Goal: Task Accomplishment & Management: Manage account settings

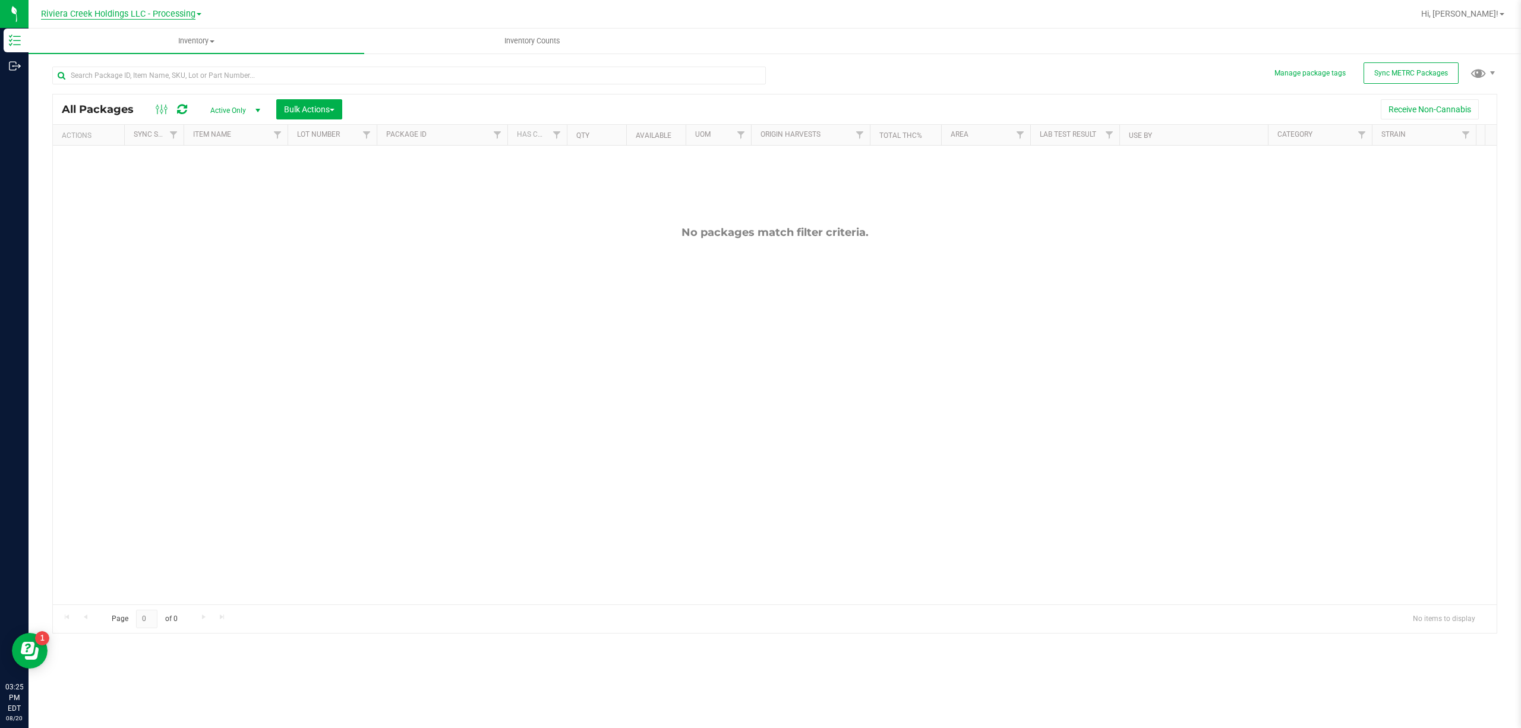
click at [157, 10] on span "Riviera Creek Holdings LLC - Processing" at bounding box center [118, 14] width 155 height 11
click at [168, 43] on link "Riviera Creek Holdings LLC - Cultivation" at bounding box center [121, 42] width 174 height 16
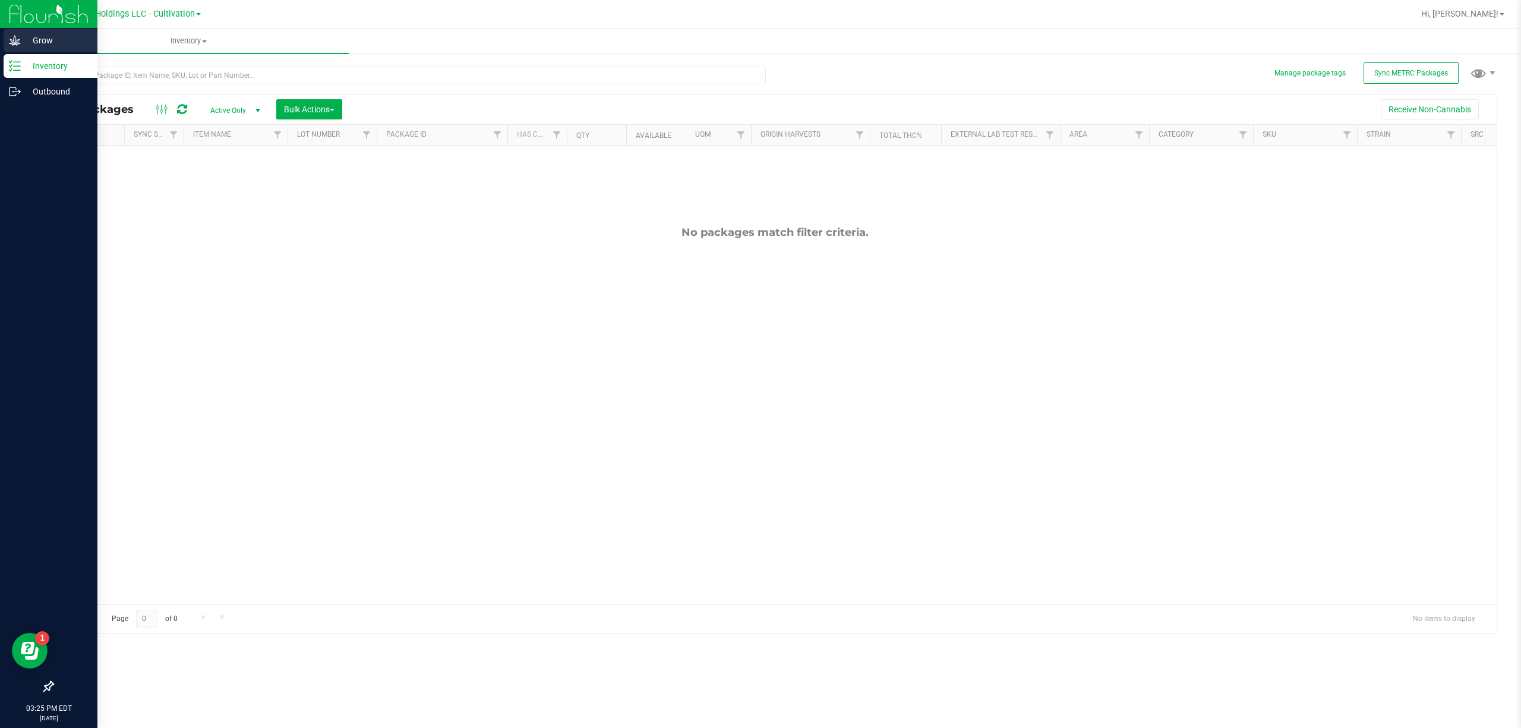
click at [15, 44] on icon at bounding box center [14, 40] width 11 height 10
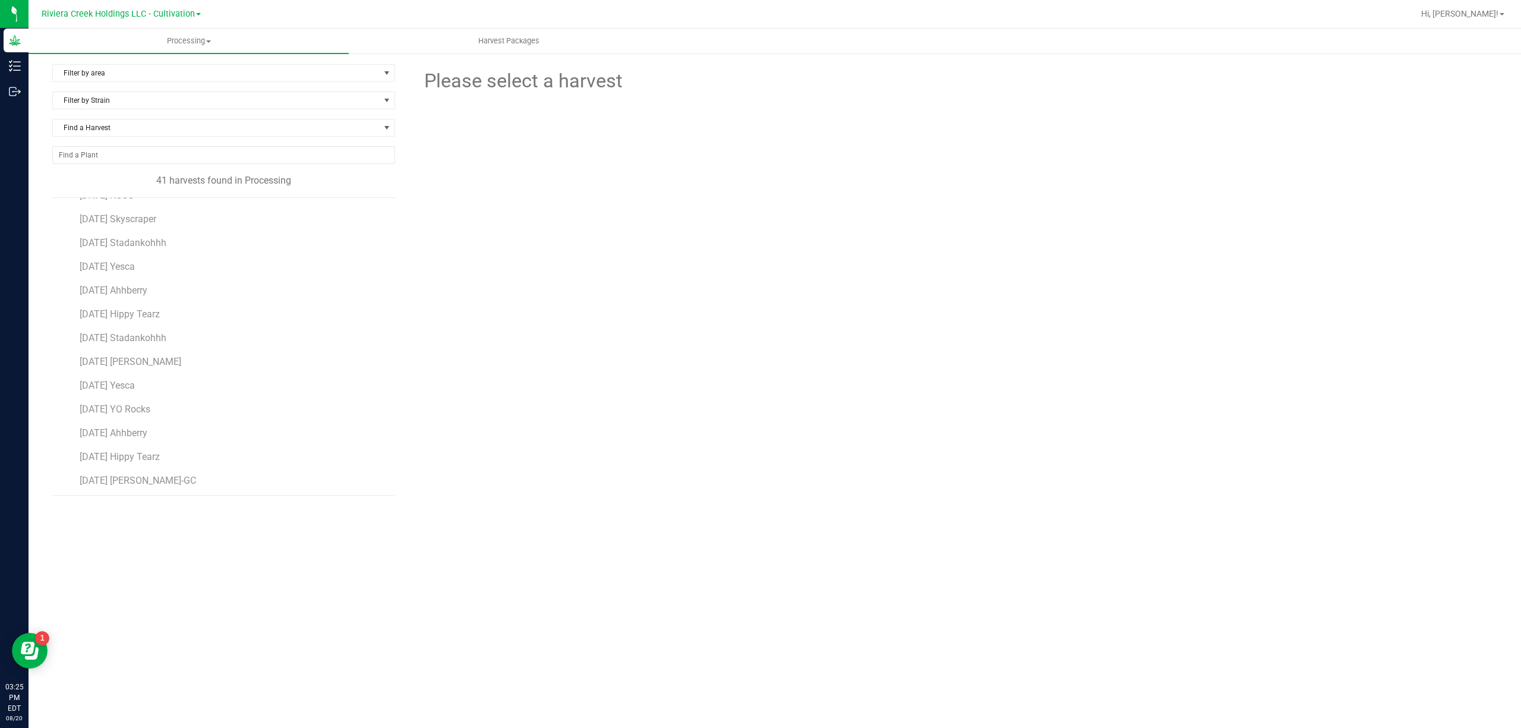
scroll to position [238, 0]
click at [148, 331] on span "[DATE] [PERSON_NAME]" at bounding box center [131, 332] width 102 height 11
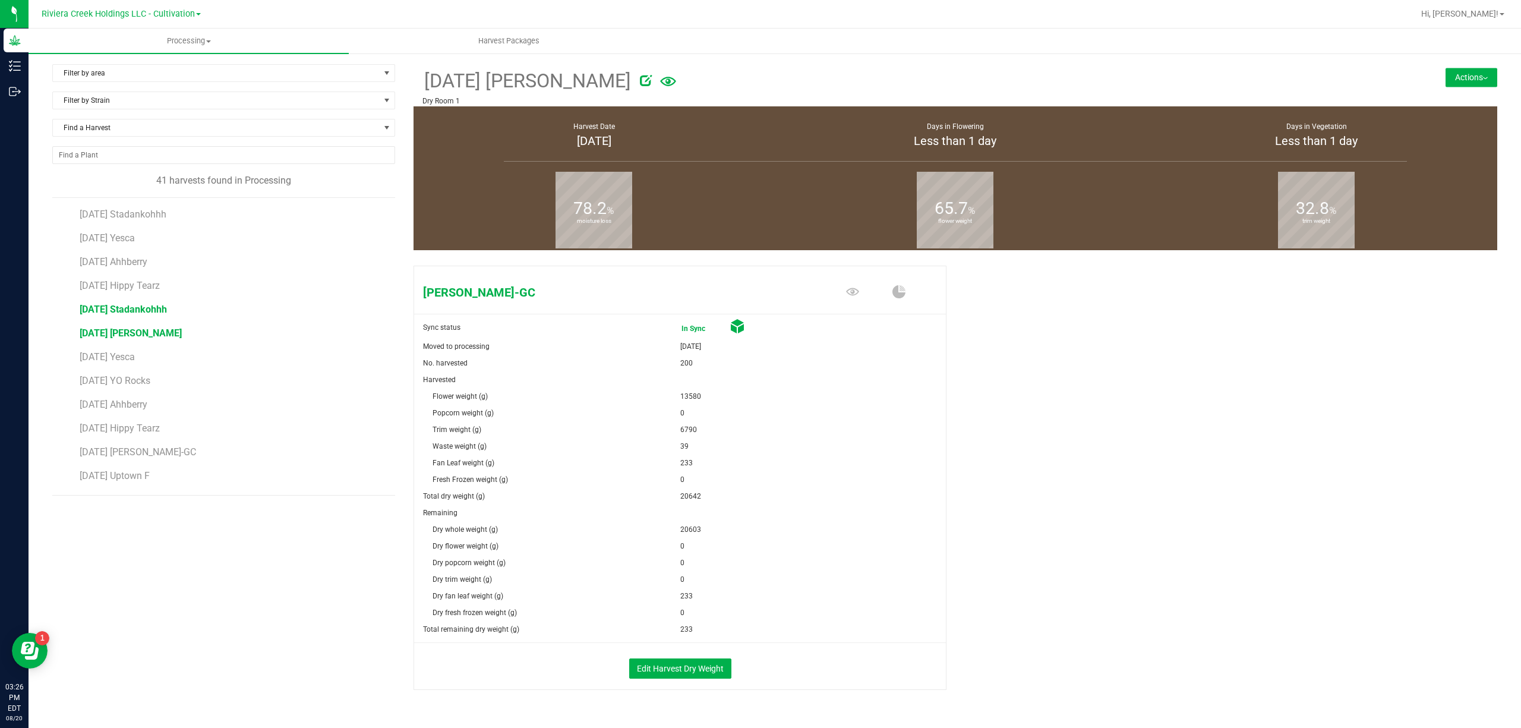
click at [160, 310] on span "[DATE] Stadankohhh" at bounding box center [123, 309] width 87 height 11
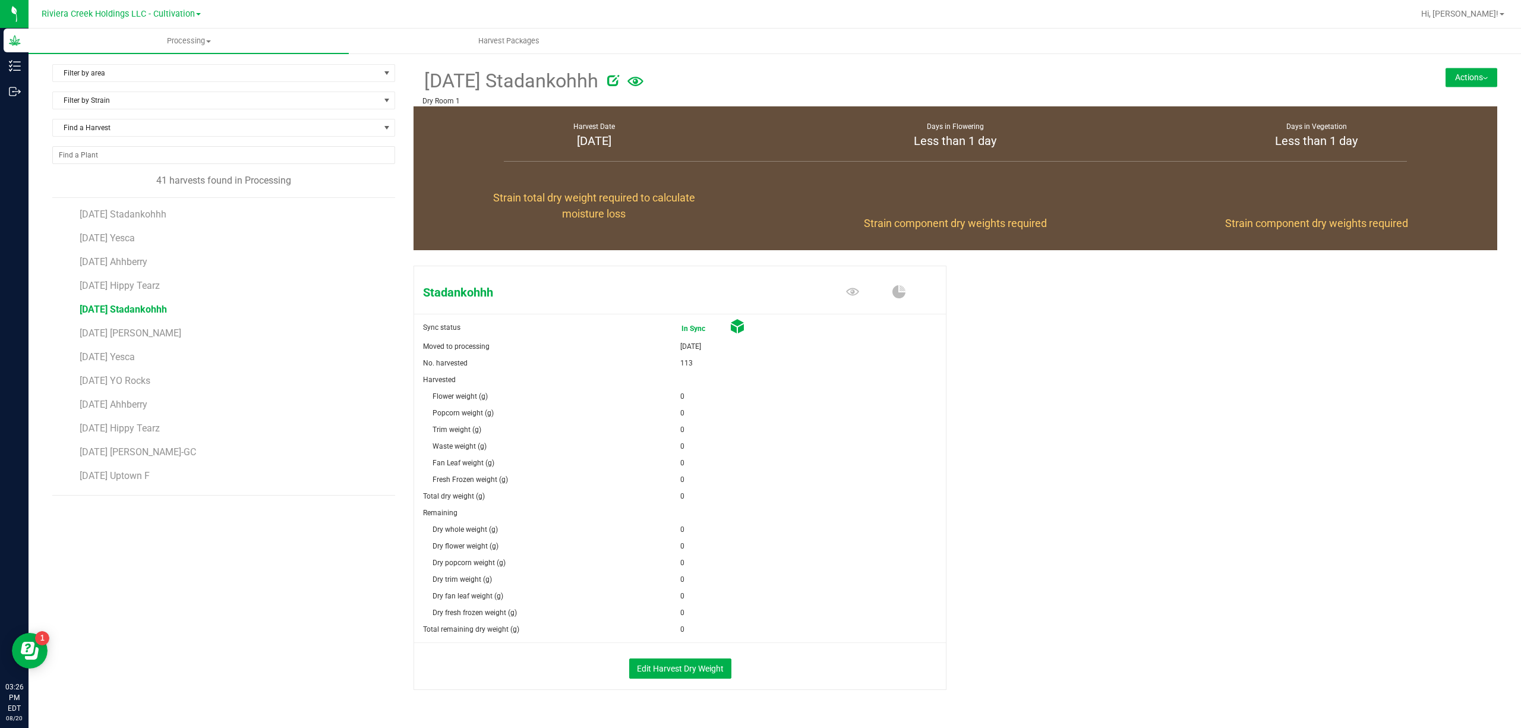
click at [1217, 80] on button "Actions" at bounding box center [1472, 77] width 52 height 19
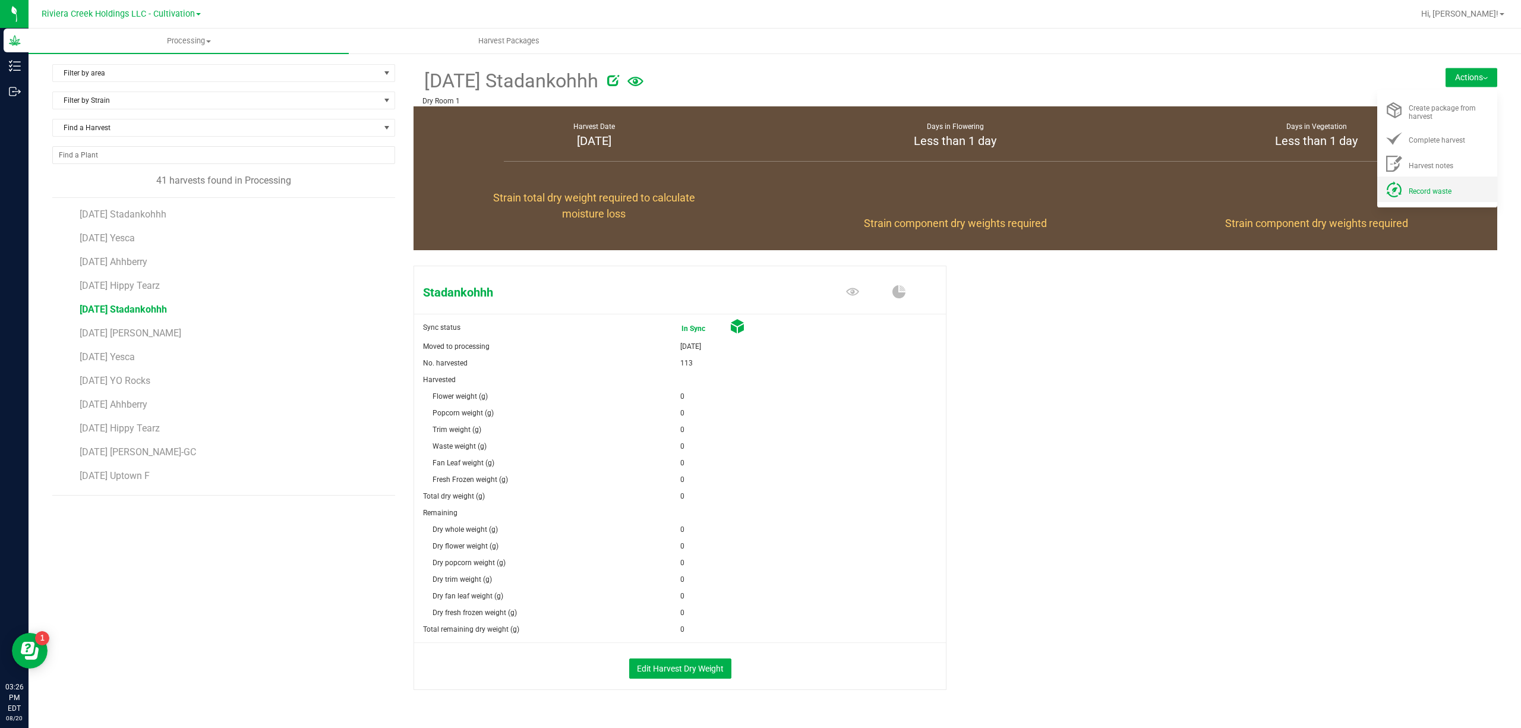
click at [1217, 194] on span "Record waste" at bounding box center [1430, 191] width 43 height 8
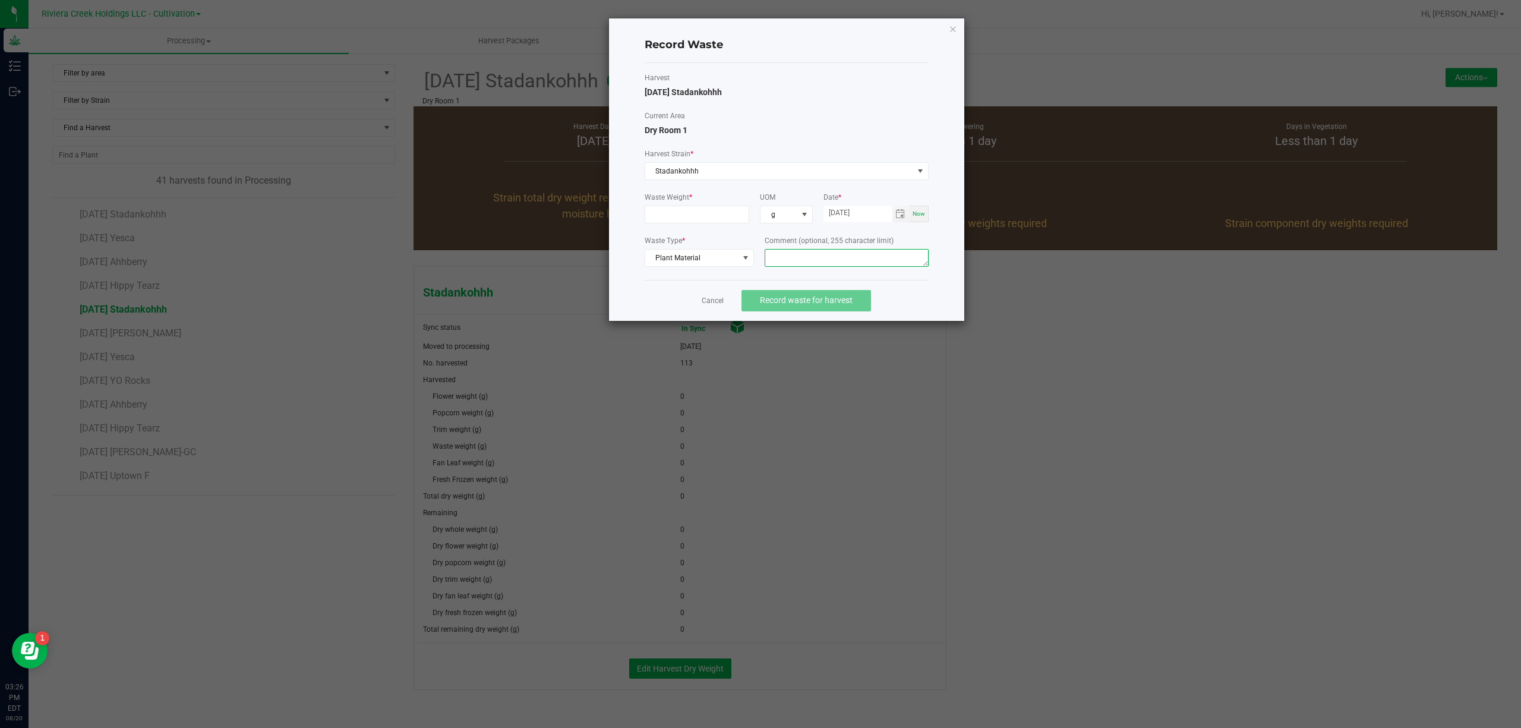
click at [824, 265] on textarea at bounding box center [847, 258] width 164 height 18
type textarea "Buck Floor Waste"
click at [654, 221] on input at bounding box center [697, 214] width 104 height 17
type input "10.0000 g"
click at [869, 94] on div "Harvest [DATE] Stadankohhh" at bounding box center [787, 86] width 284 height 26
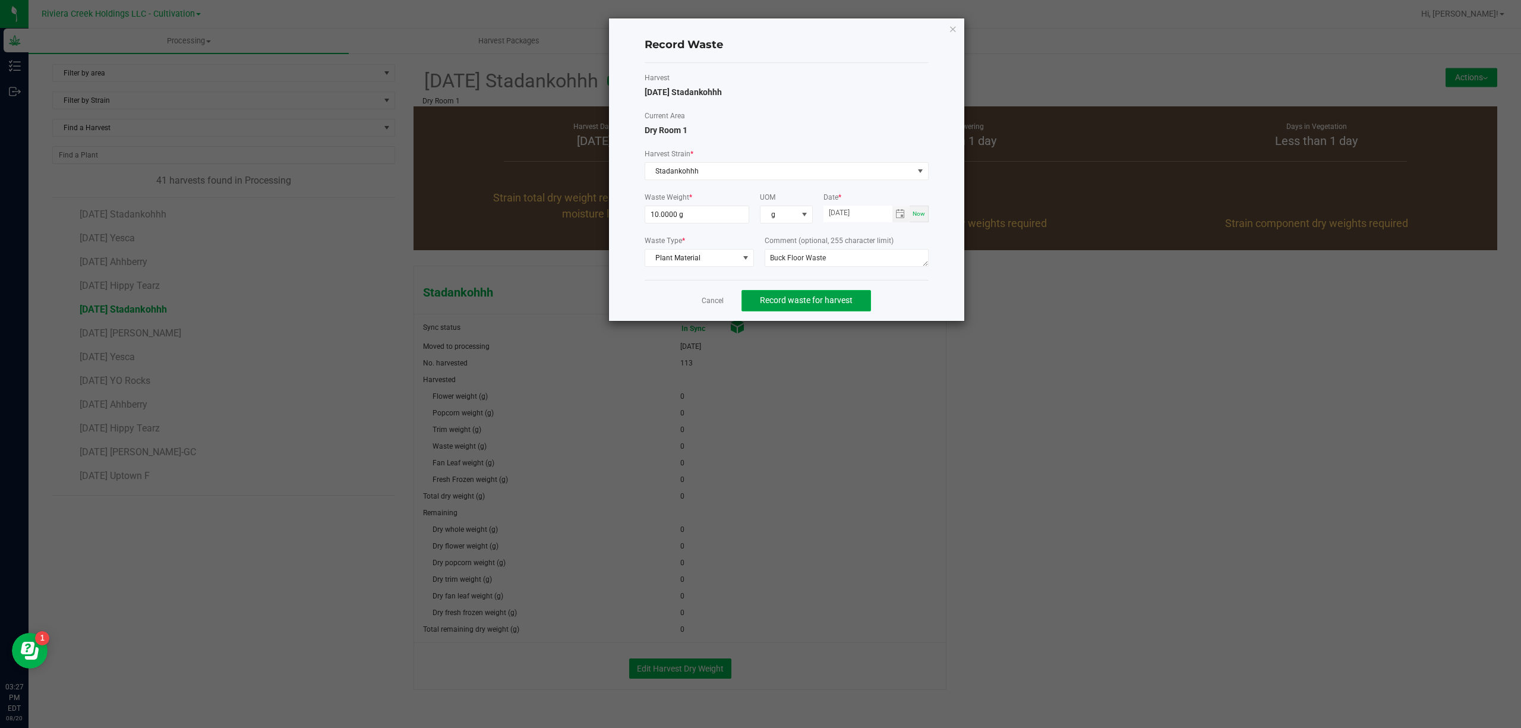
click at [844, 298] on span "Record waste for harvest" at bounding box center [806, 300] width 93 height 10
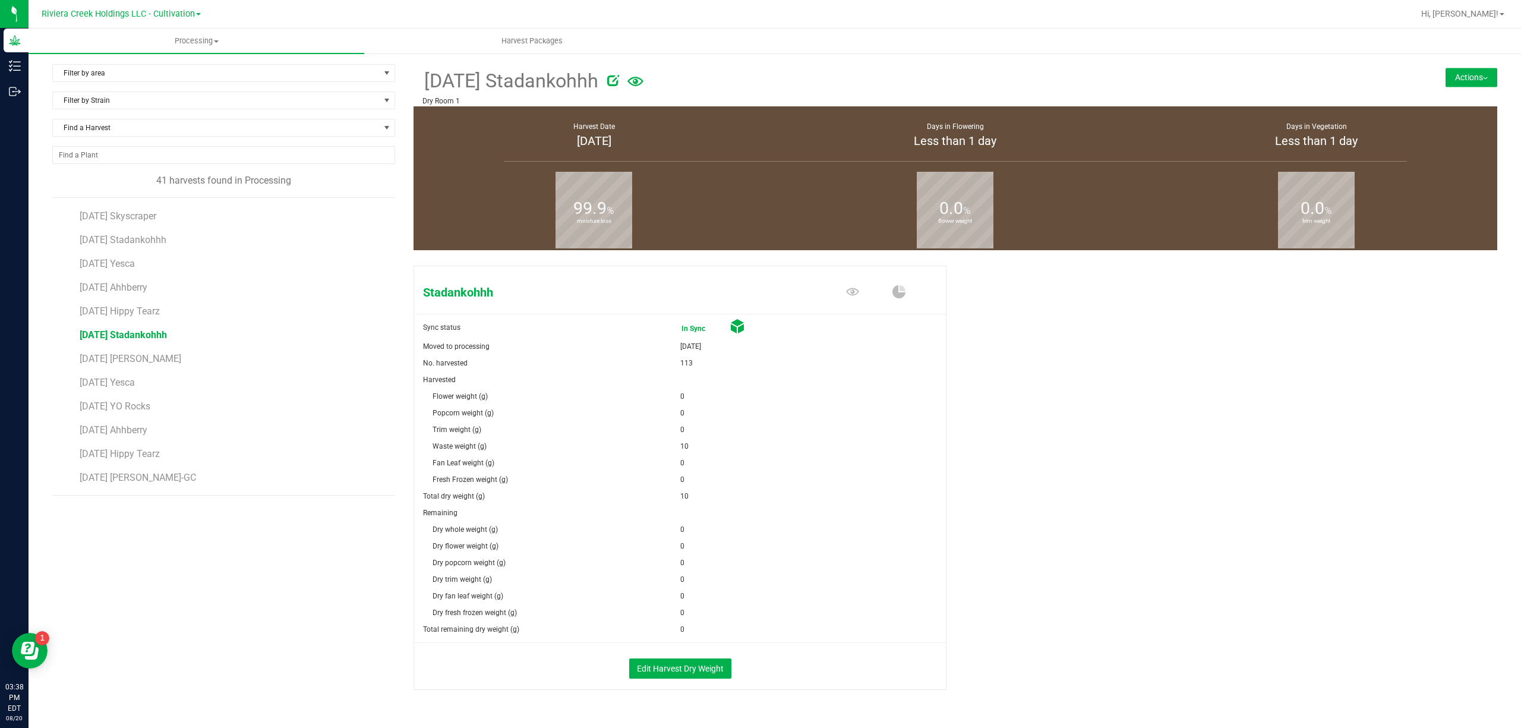
scroll to position [238, 0]
click at [135, 357] on span "[DATE] Yesca" at bounding box center [108, 356] width 56 height 11
click at [1217, 81] on button "Actions" at bounding box center [1472, 77] width 52 height 19
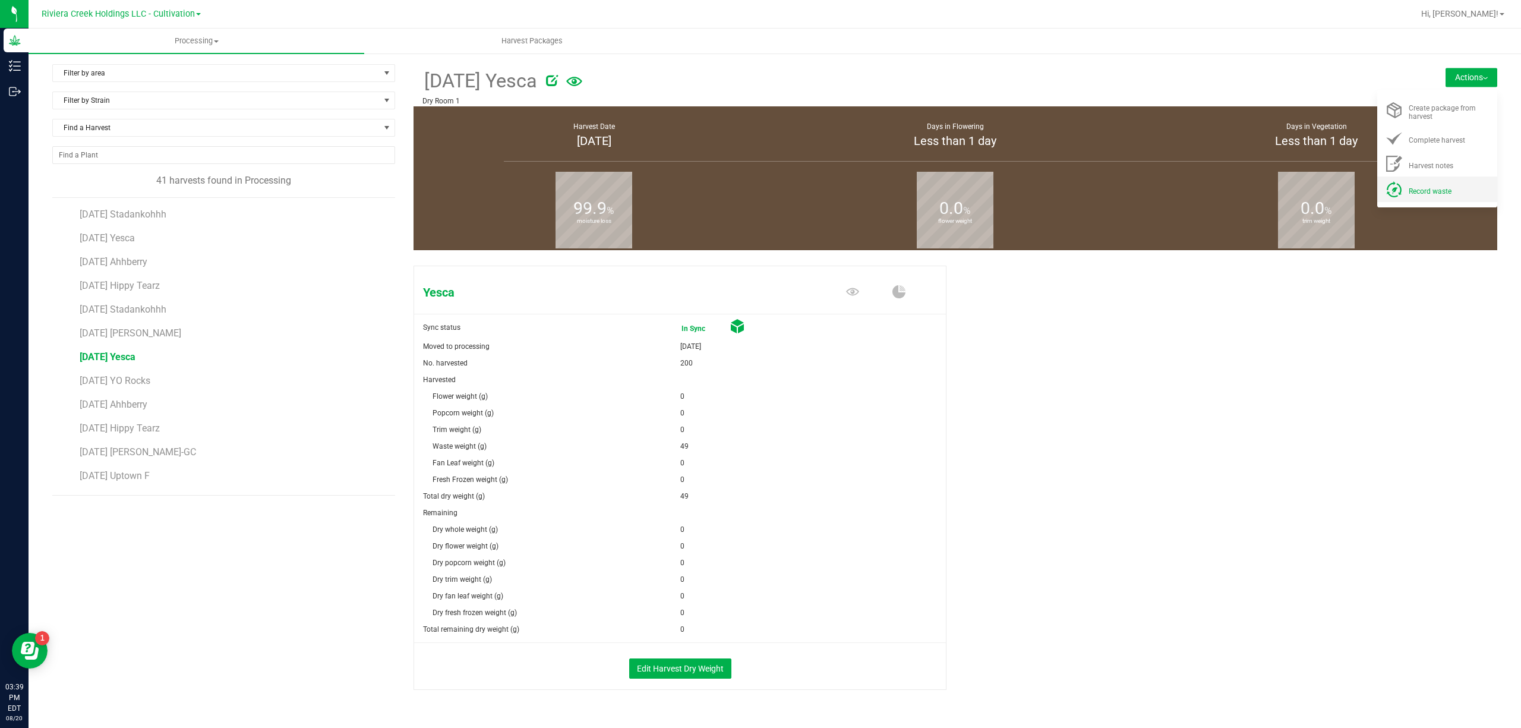
click at [1217, 187] on span "Record waste" at bounding box center [1430, 191] width 43 height 8
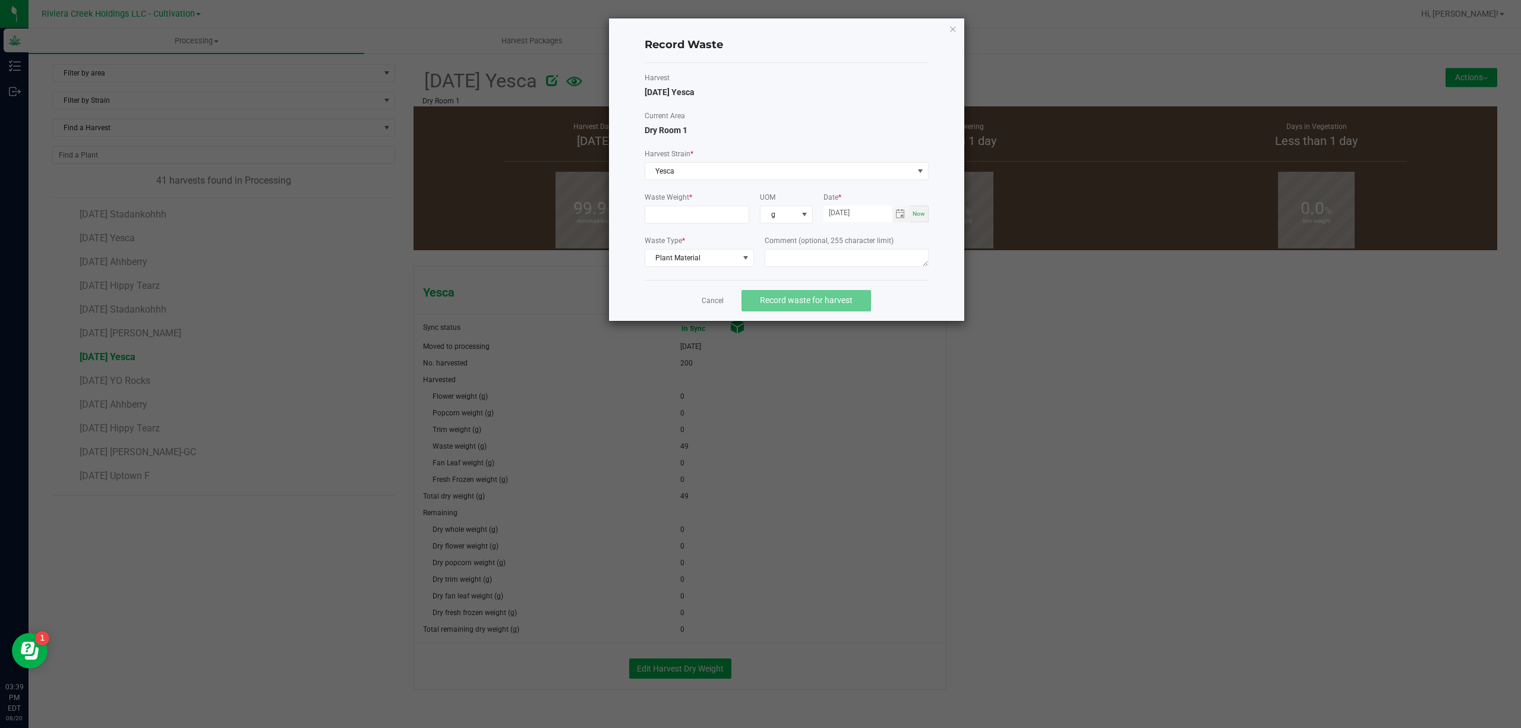
click at [856, 248] on div "Comment (optional, 255 character limit)" at bounding box center [847, 252] width 164 height 35
click at [850, 261] on textarea at bounding box center [847, 258] width 164 height 18
type textarea "Trim Floor Waste"
click at [705, 215] on input at bounding box center [697, 214] width 104 height 17
type input "31.0000 g"
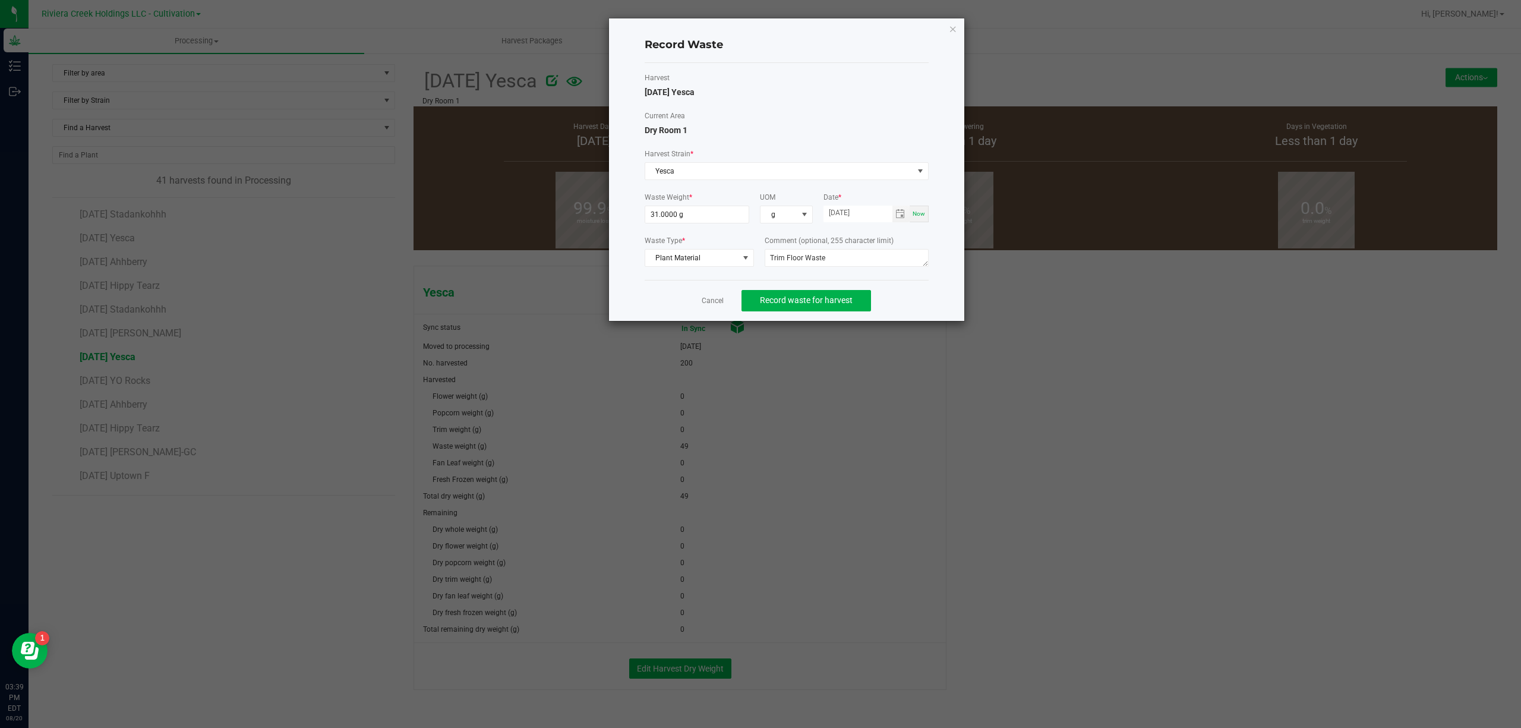
click at [909, 46] on h4 "Record Waste" at bounding box center [787, 44] width 284 height 15
click at [819, 298] on span "Record waste for harvest" at bounding box center [806, 300] width 93 height 10
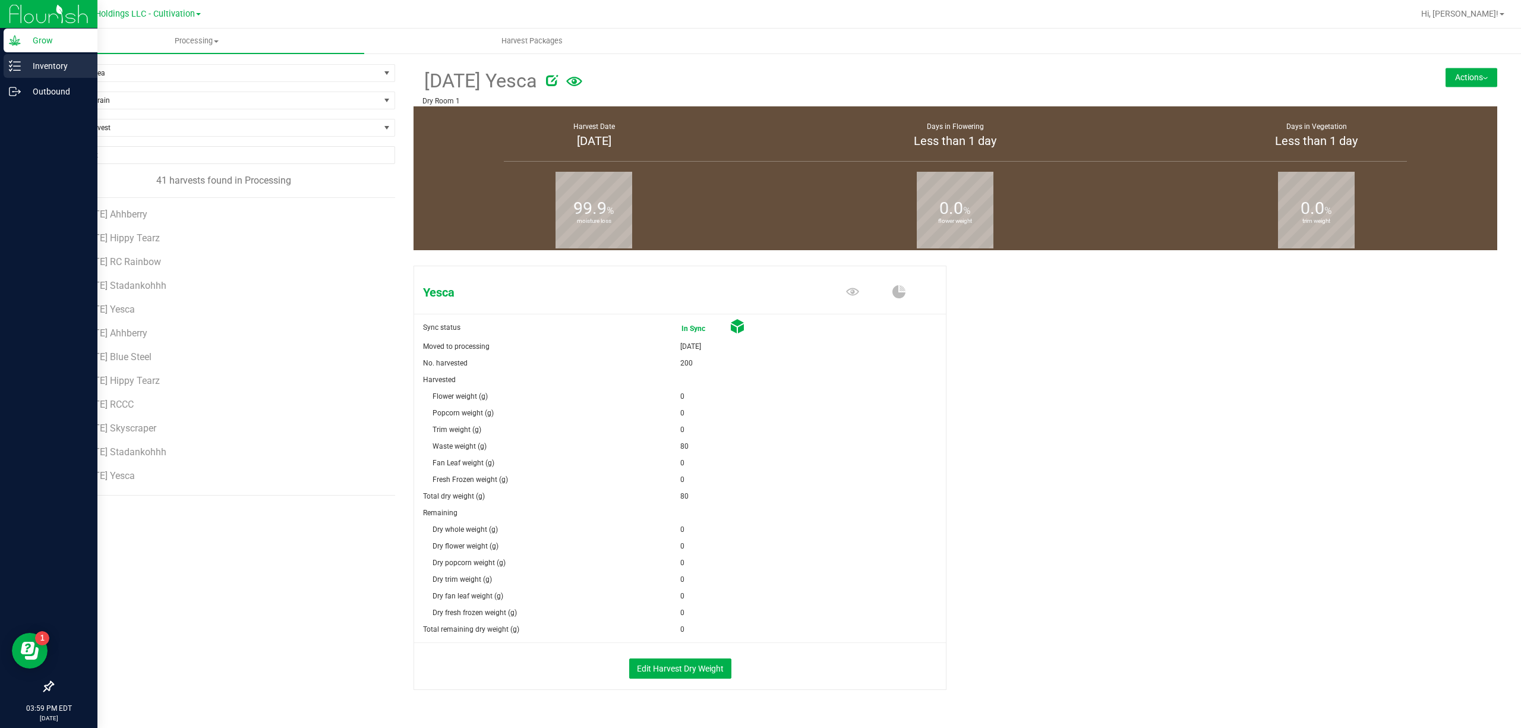
click at [27, 70] on p "Inventory" at bounding box center [56, 66] width 71 height 14
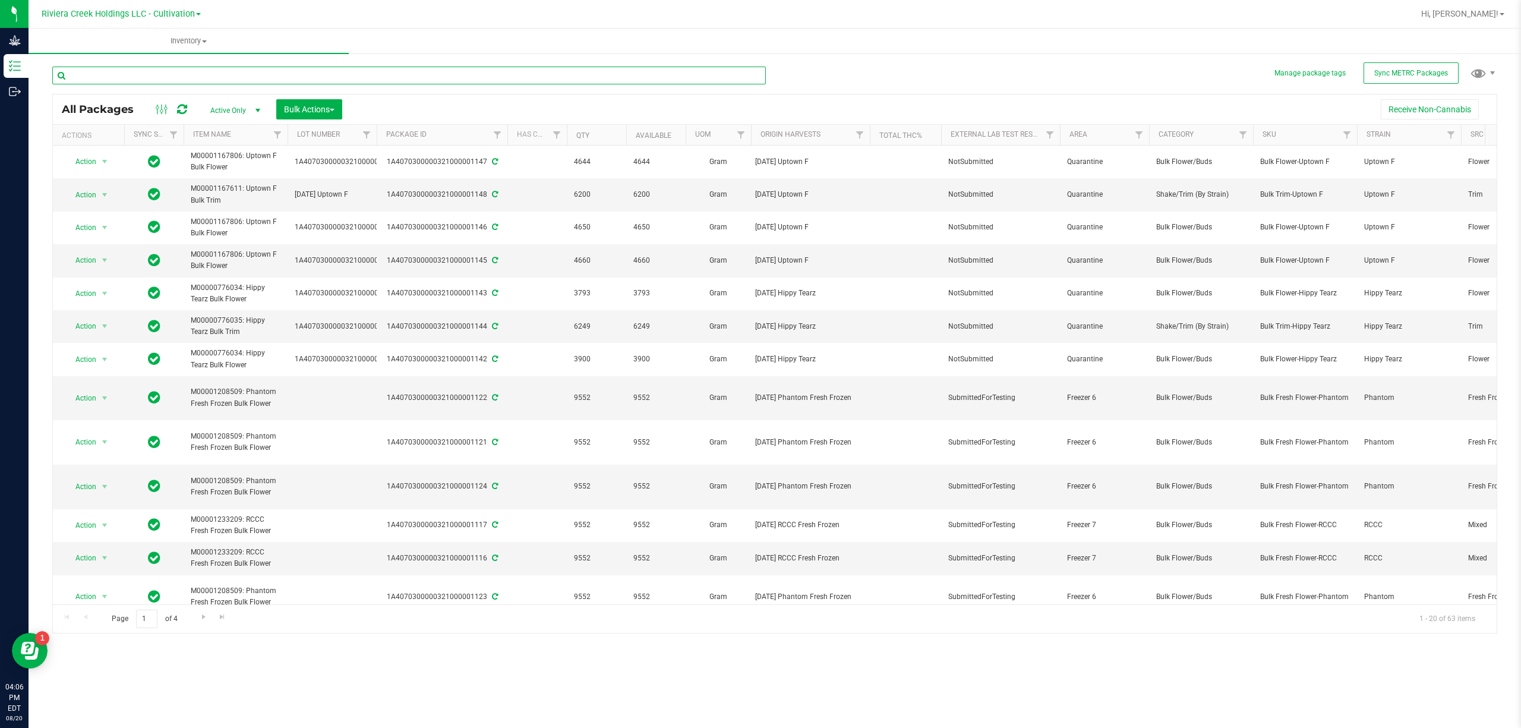
click at [179, 72] on input "text" at bounding box center [409, 76] width 714 height 18
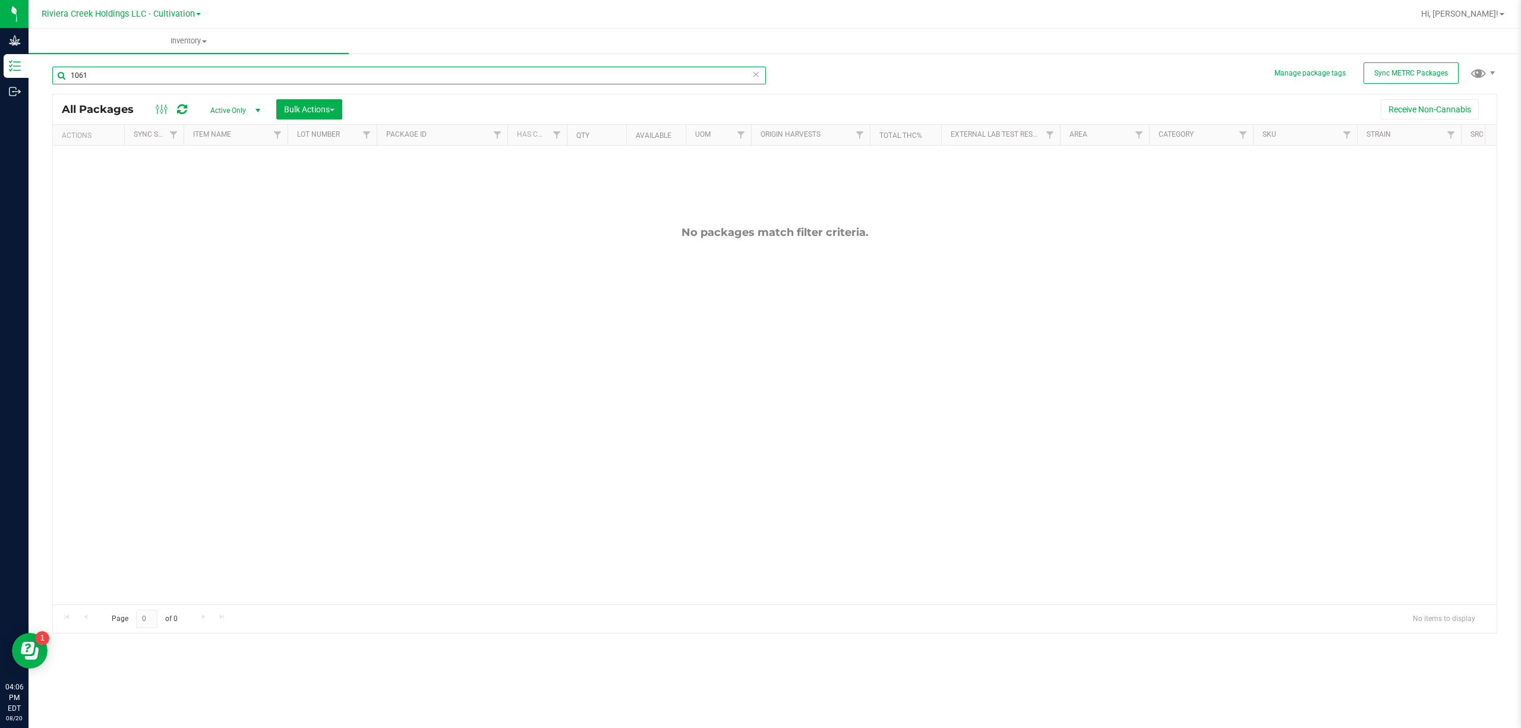
type input "1061"
click at [222, 103] on span "Active Only" at bounding box center [232, 110] width 65 height 17
click at [238, 178] on li "All" at bounding box center [233, 183] width 64 height 18
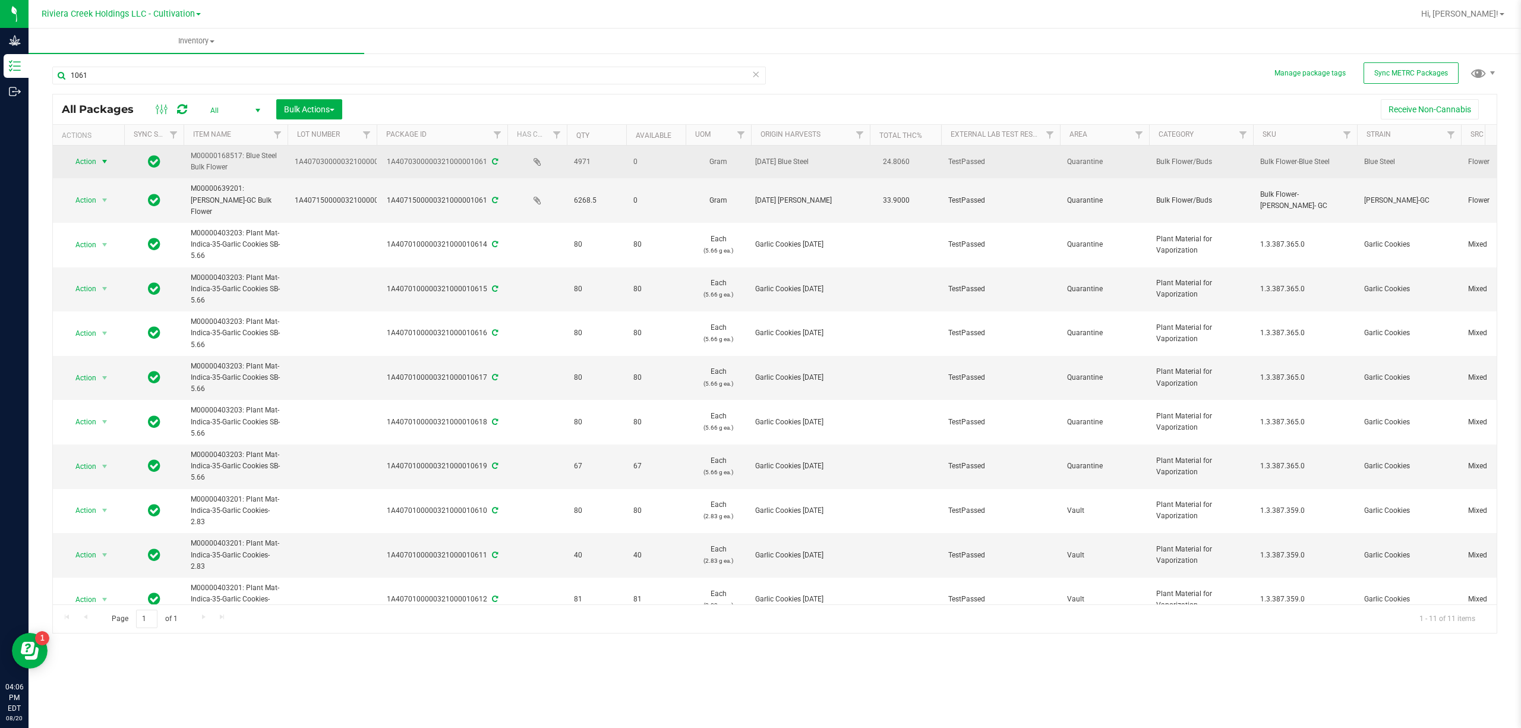
click at [107, 162] on span "select" at bounding box center [105, 162] width 10 height 10
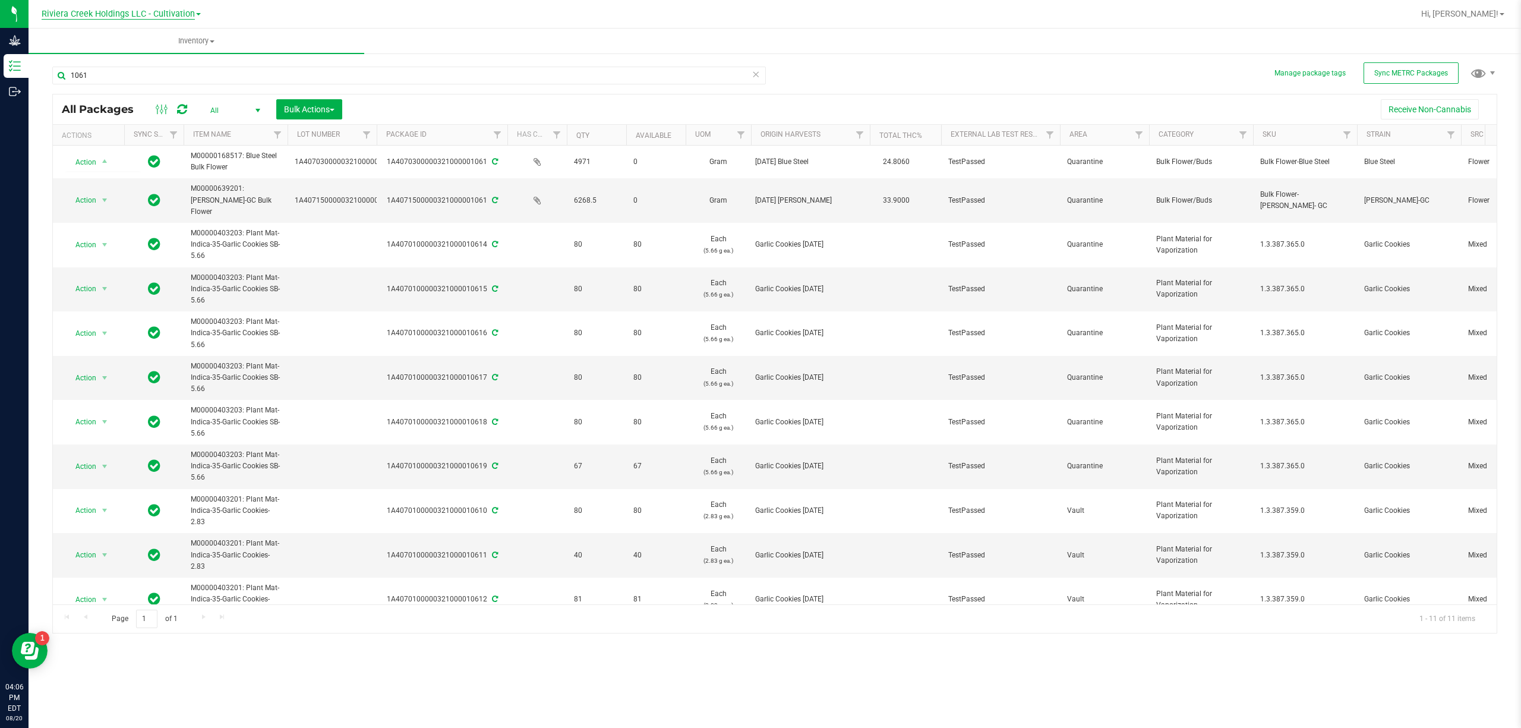
click at [121, 18] on span "Riviera Creek Holdings LLC - Cultivation" at bounding box center [118, 14] width 153 height 11
click at [146, 58] on link "Riviera Creek Holdings LLC - Processing" at bounding box center [121, 58] width 174 height 16
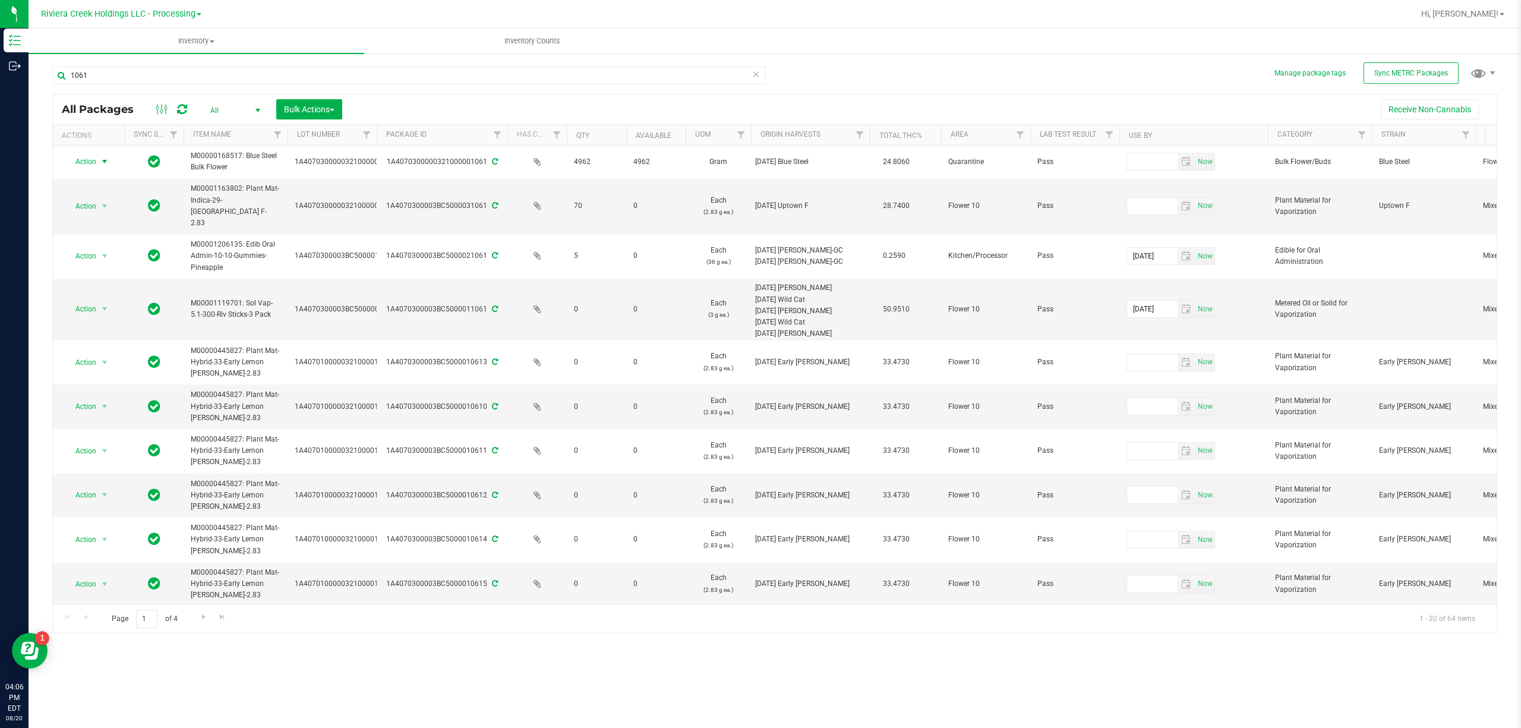
click at [86, 164] on span "Action" at bounding box center [81, 161] width 32 height 17
click at [93, 179] on li "Adjust qty" at bounding box center [103, 183] width 77 height 18
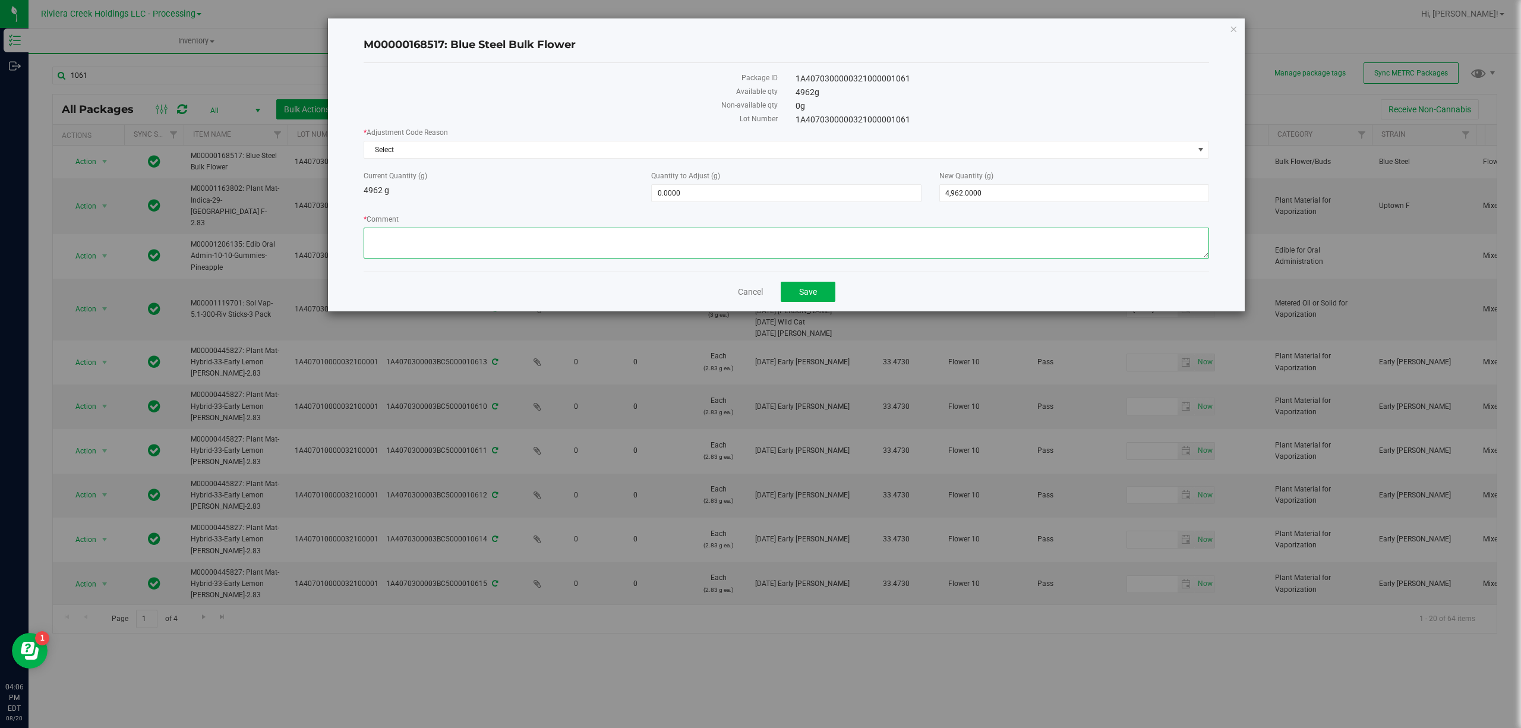
click at [431, 238] on textarea "* Comment" at bounding box center [787, 243] width 846 height 31
type textarea "Sorting Floor Waste"
click at [426, 146] on span "Select" at bounding box center [779, 149] width 830 height 17
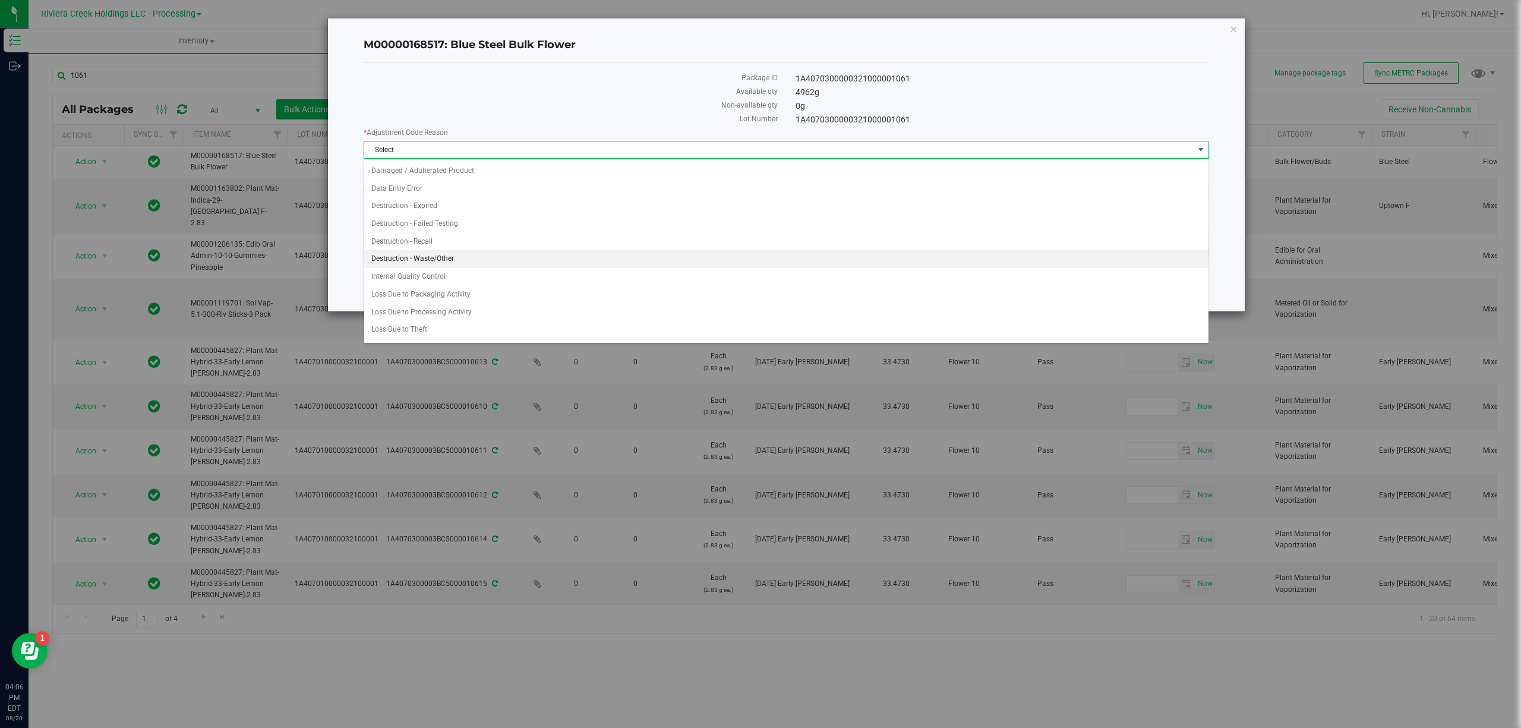
click at [443, 257] on li "Destruction - Waste/Other" at bounding box center [786, 259] width 844 height 18
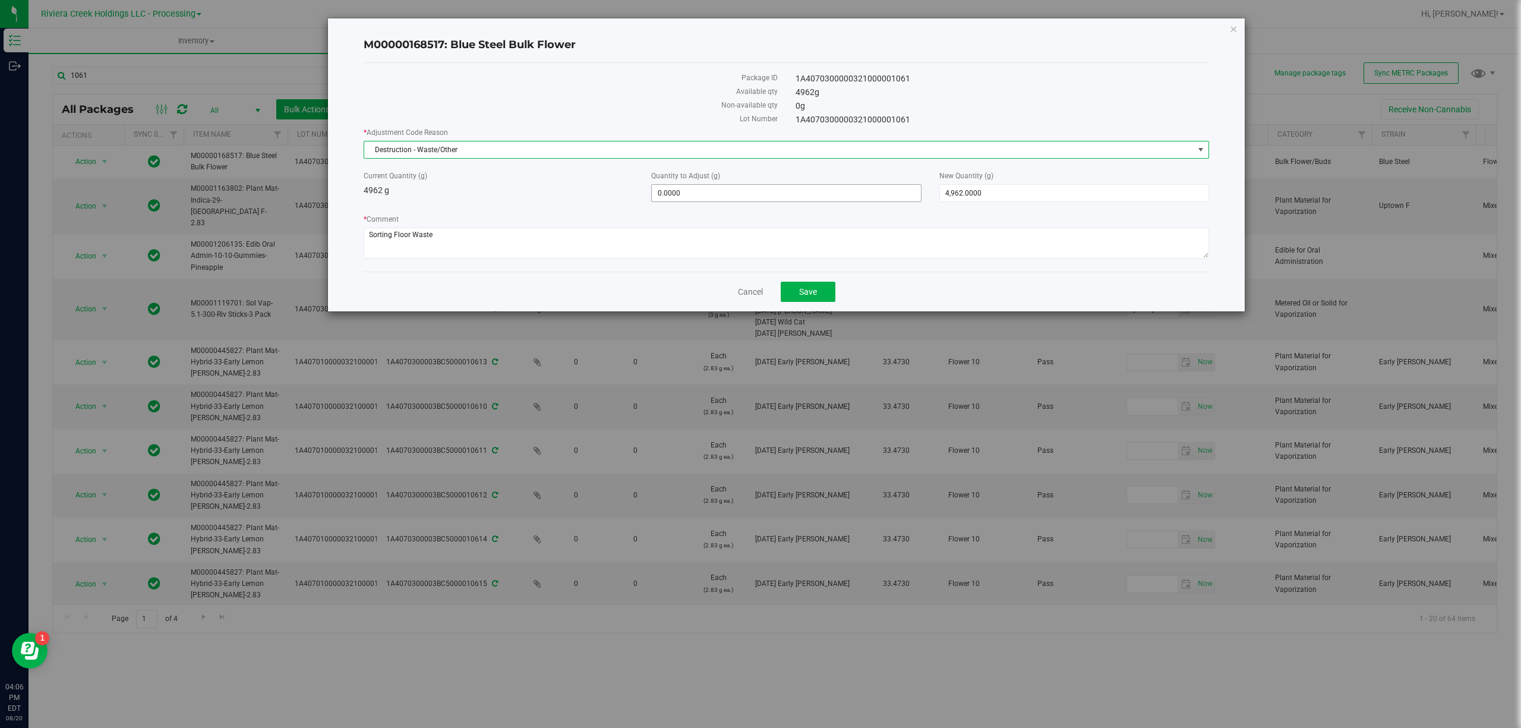
click at [705, 194] on span "0.0000 0" at bounding box center [786, 193] width 270 height 18
click at [705, 194] on input "0" at bounding box center [786, 193] width 269 height 17
type input "-3.33"
type input "-3.3300"
type input "4,958.6700"
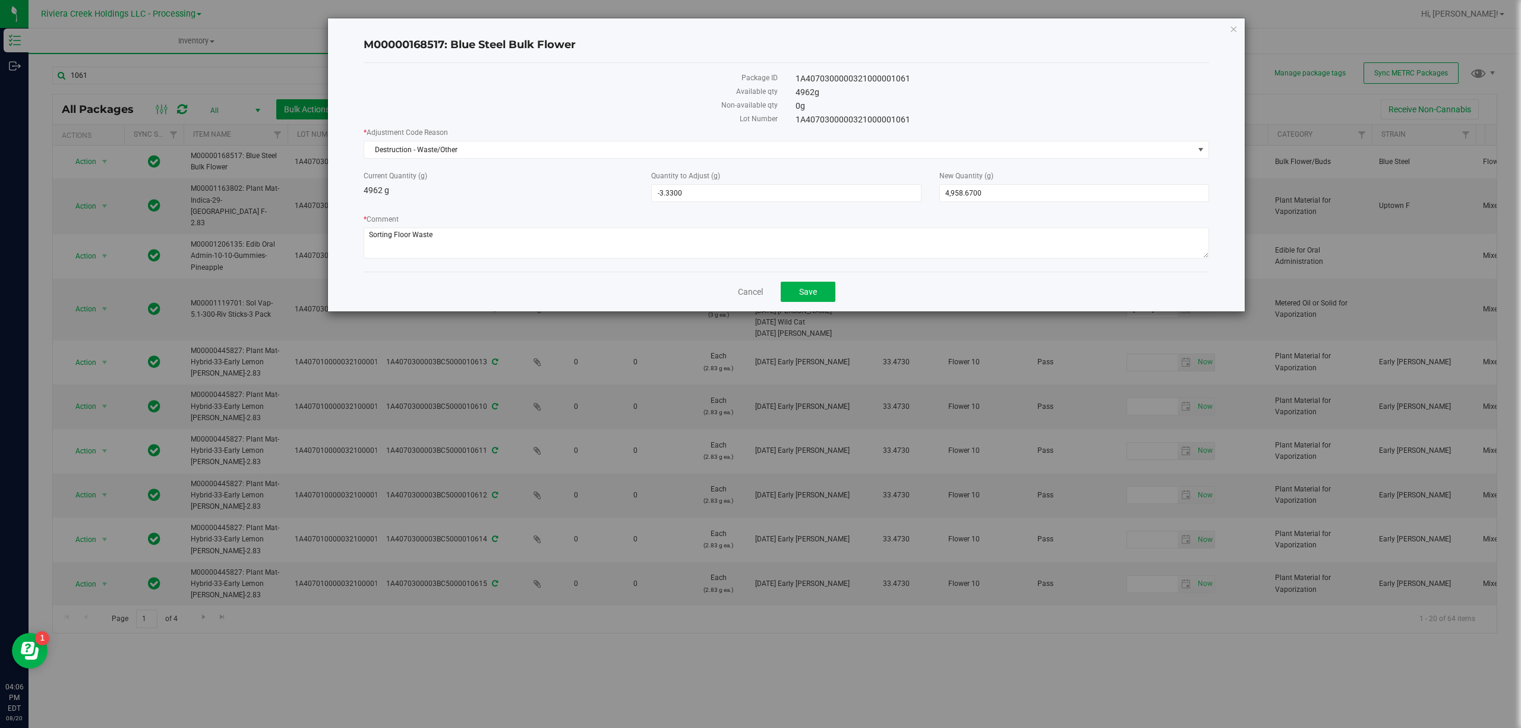
click at [569, 202] on div "Current Quantity (g) 4962 g Quantity to Adjust (g) -3.3300 -3.33 New Quantity (…" at bounding box center [787, 186] width 864 height 31
click at [631, 245] on textarea "* Comment" at bounding box center [787, 243] width 846 height 31
click at [571, 207] on div "* Adjustment Code Reason Destruction - Waste/Other Select Damaged / Adulterated…" at bounding box center [787, 194] width 846 height 135
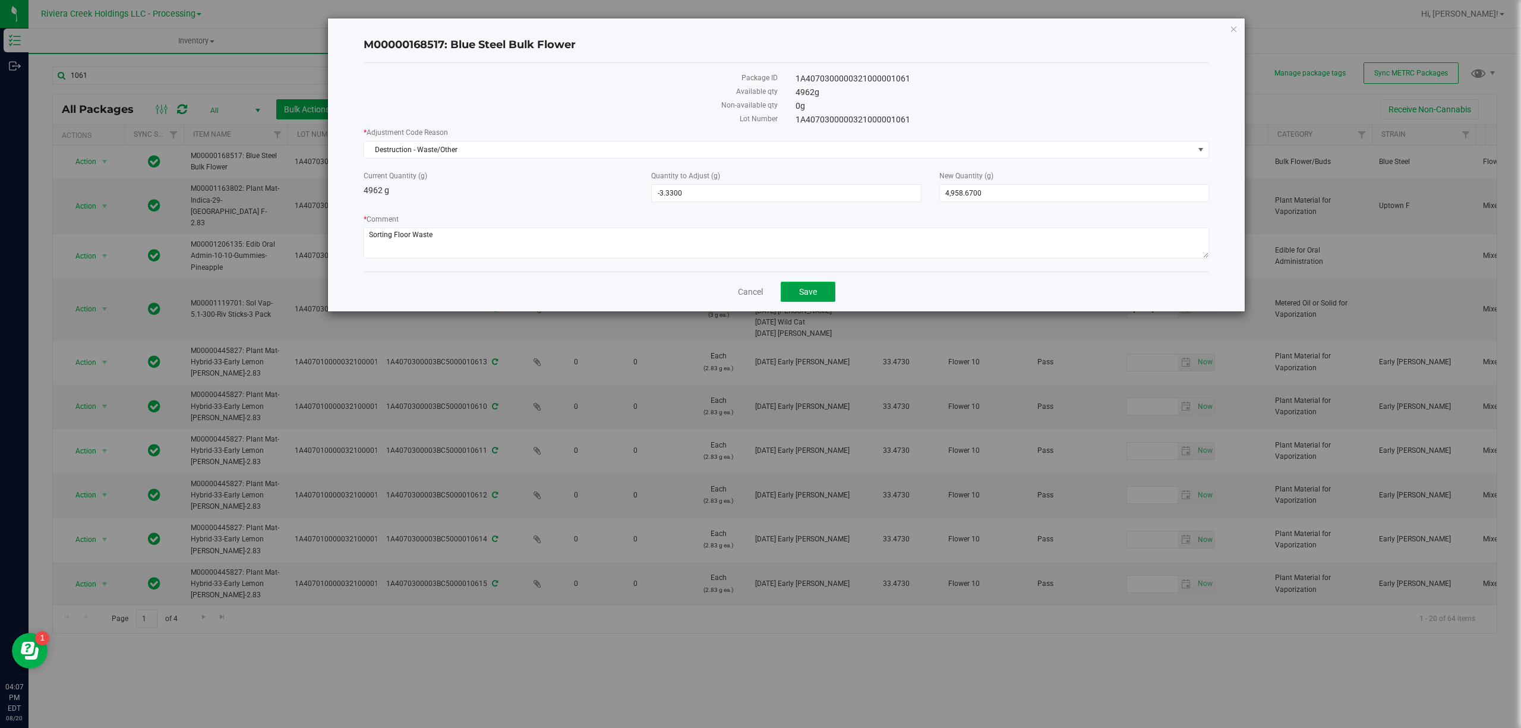
click at [807, 296] on span "Save" at bounding box center [808, 292] width 18 height 10
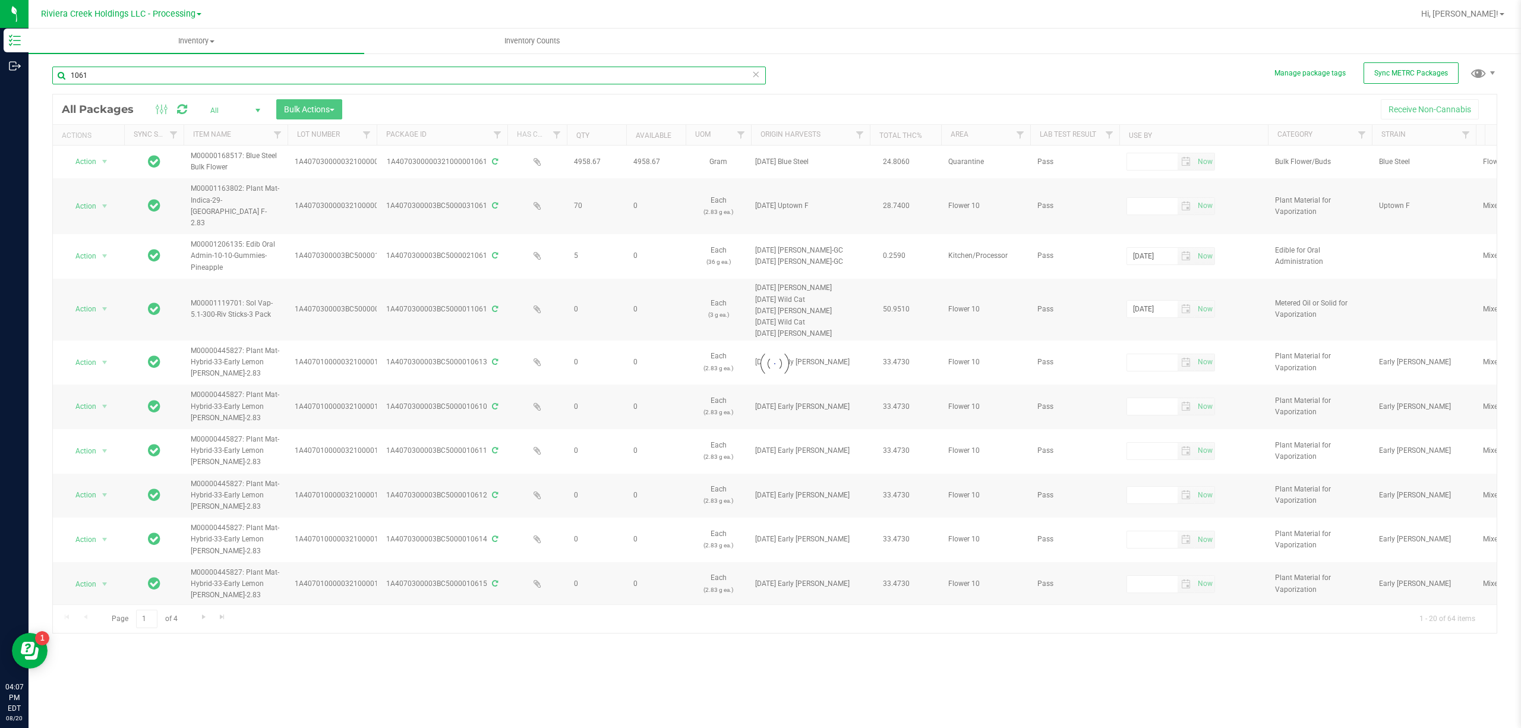
click at [117, 74] on input "1061" at bounding box center [409, 76] width 714 height 18
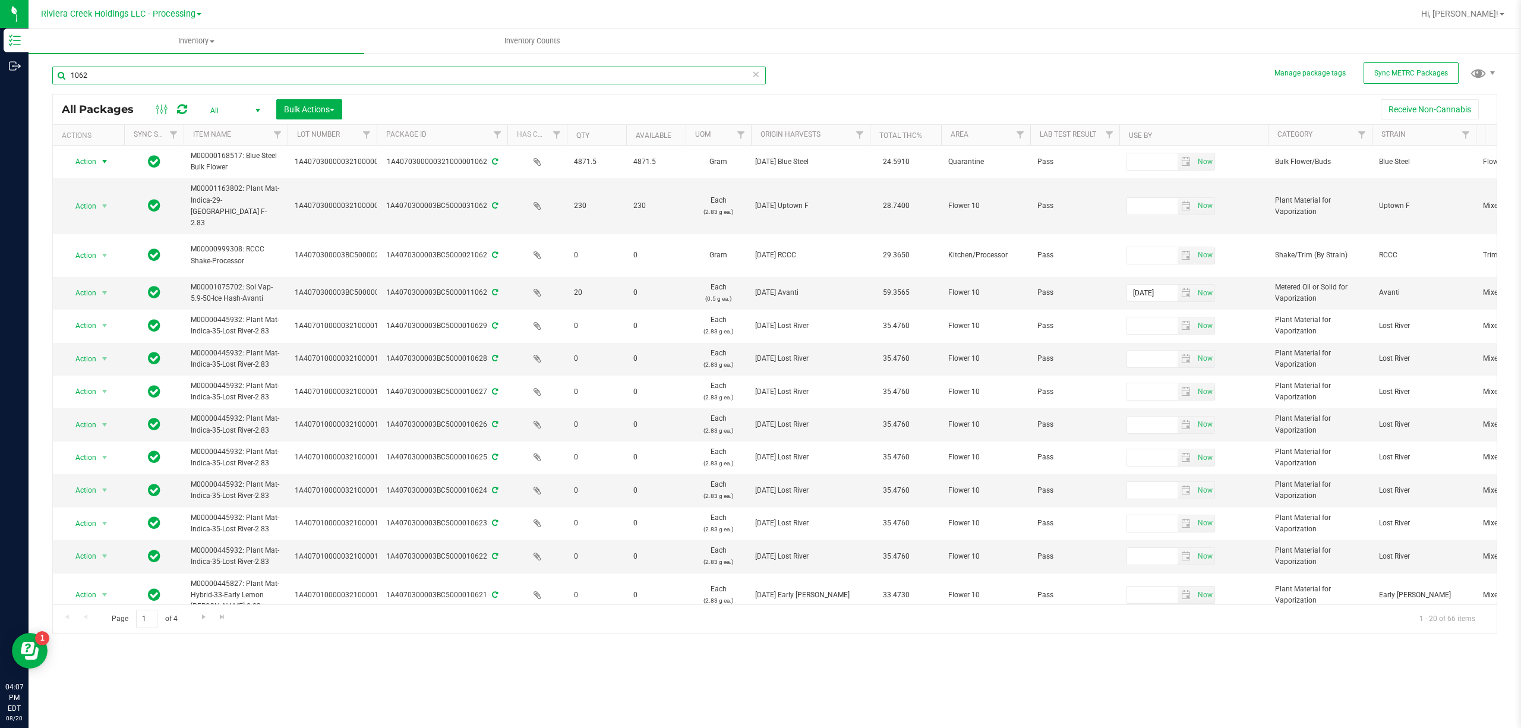
type input "1062"
click at [97, 162] on span "select" at bounding box center [104, 161] width 15 height 17
click at [103, 177] on li "Adjust qty" at bounding box center [103, 183] width 77 height 18
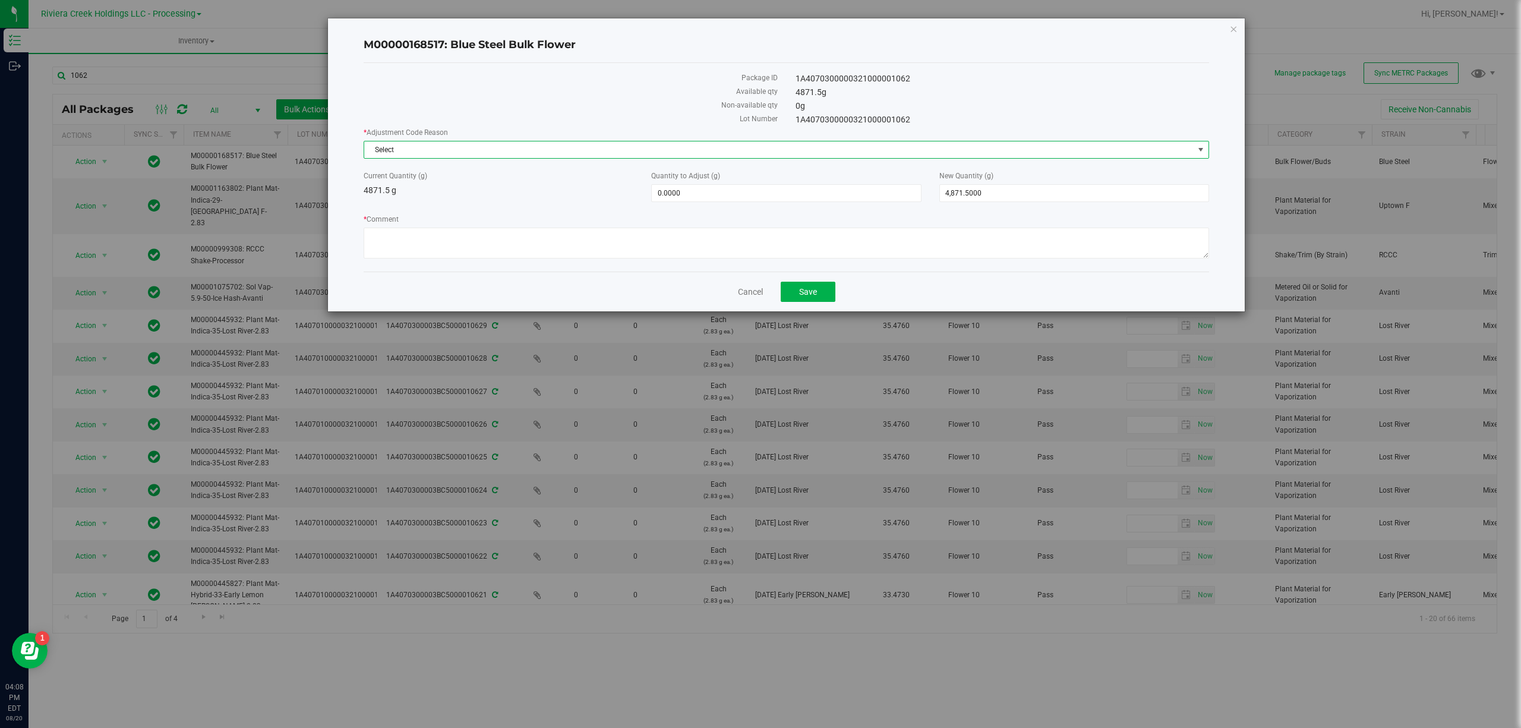
click at [457, 146] on span "Select" at bounding box center [779, 149] width 830 height 17
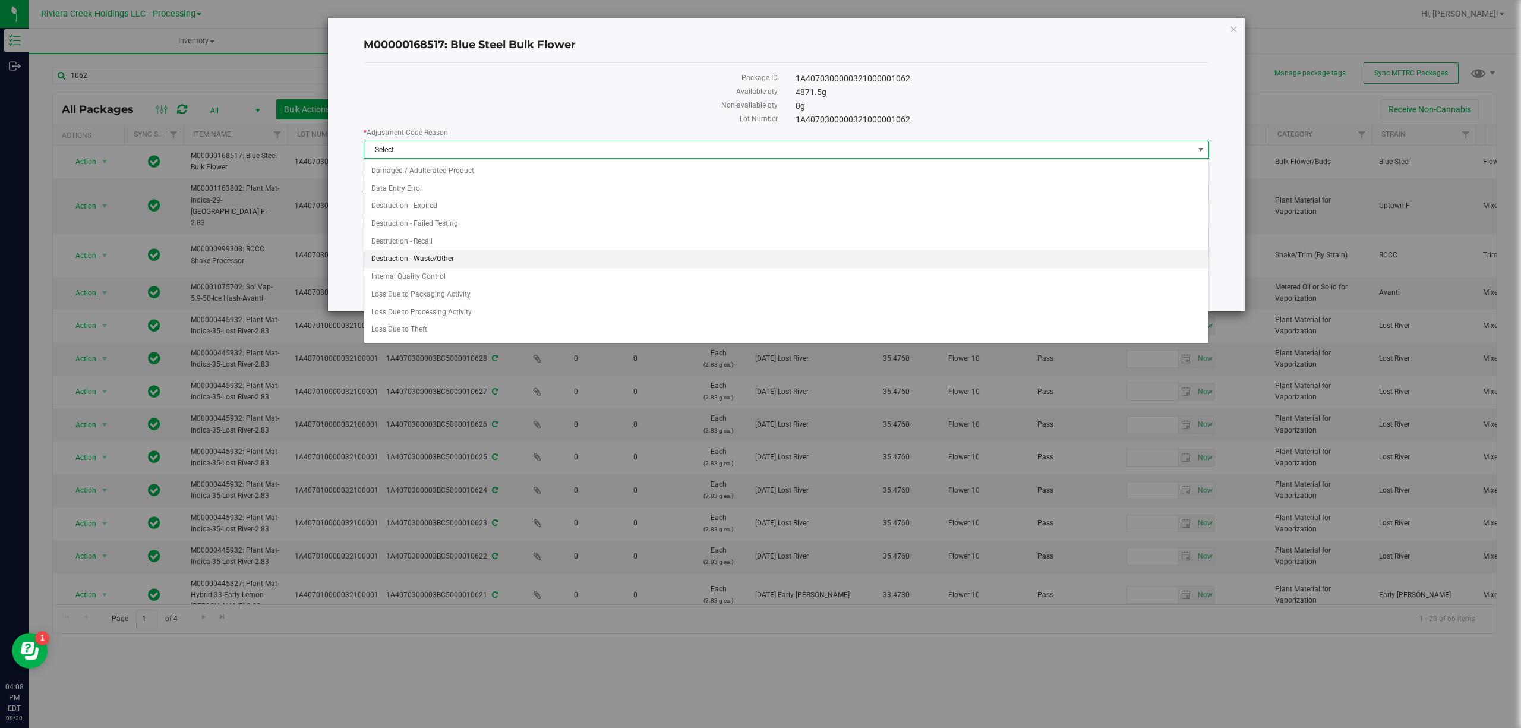
click at [468, 259] on li "Destruction - Waste/Other" at bounding box center [786, 259] width 844 height 18
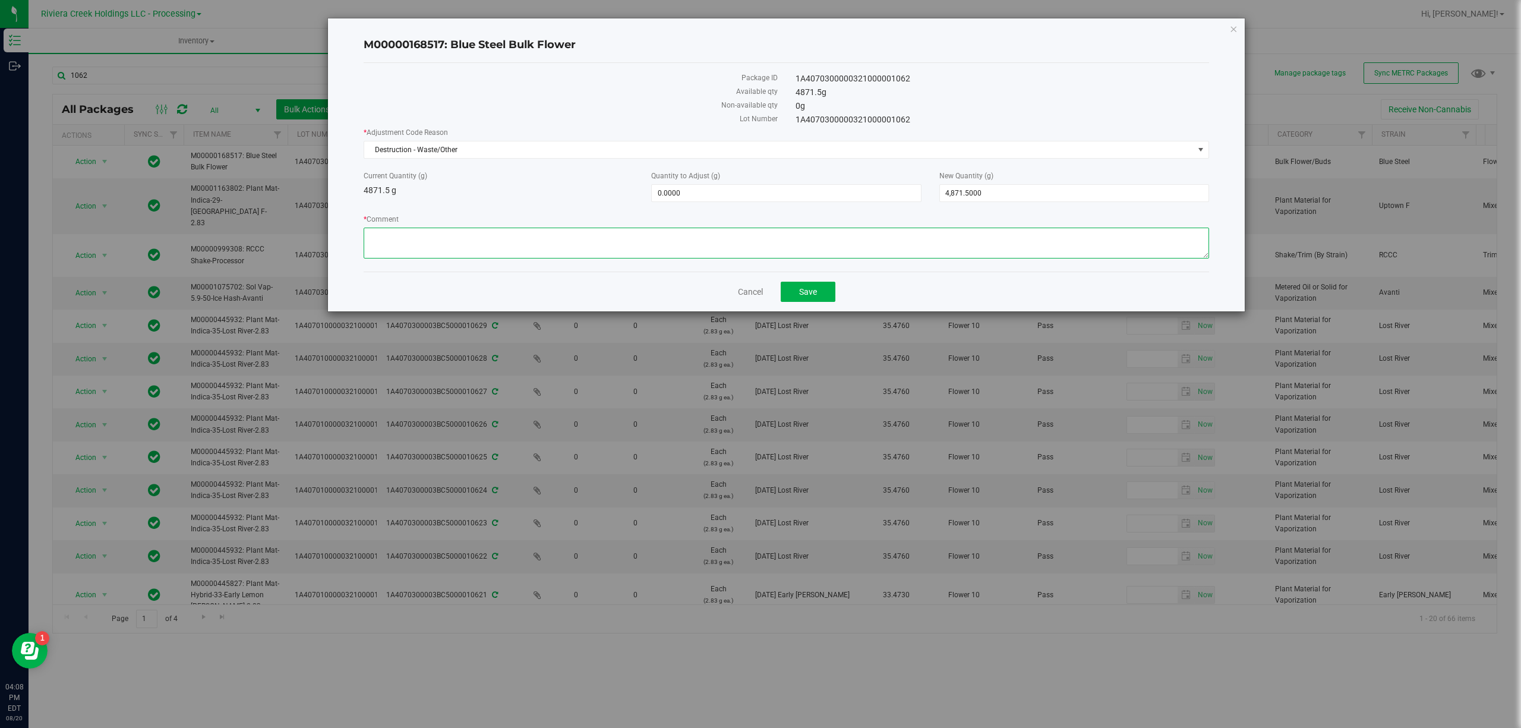
paste textarea "Sorting Floor Waste"
type textarea "Sorting Floor Waste"
click at [666, 196] on span "0.0000 0" at bounding box center [786, 193] width 270 height 18
click at [666, 195] on input "0" at bounding box center [786, 193] width 269 height 17
type input "-3.33"
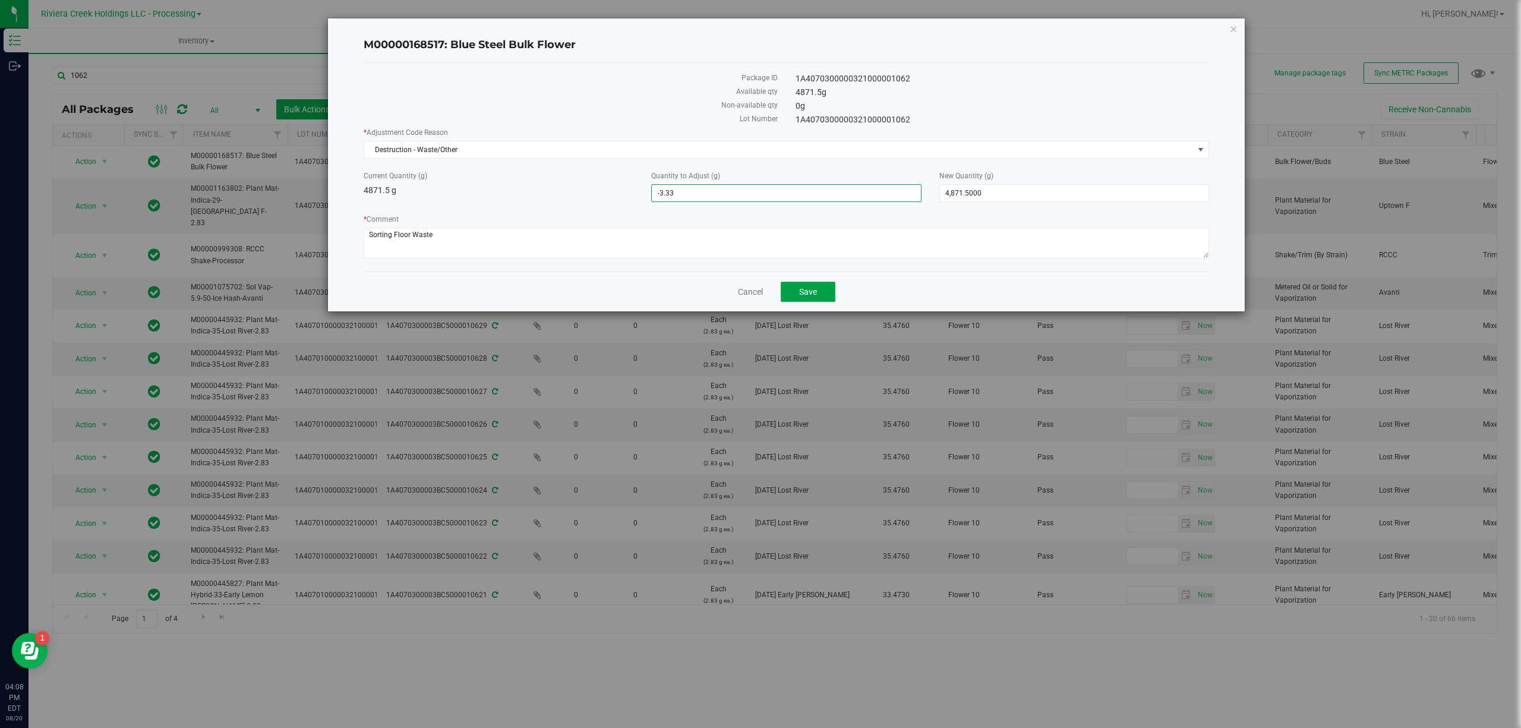
type input "-3.3300"
type input "4,868.1700"
click at [811, 294] on span "Save" at bounding box center [808, 292] width 18 height 10
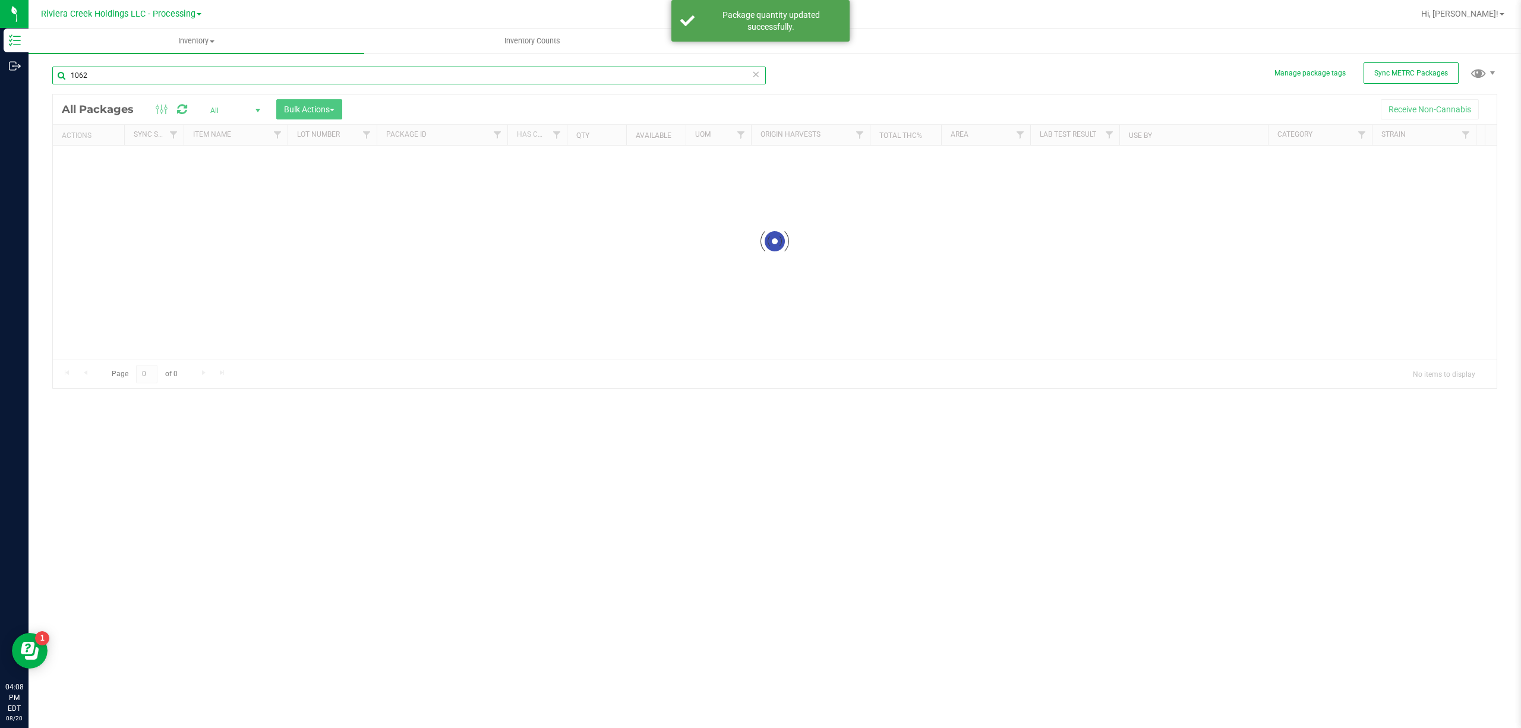
click at [166, 77] on input "1062" at bounding box center [409, 76] width 714 height 18
type input "1063"
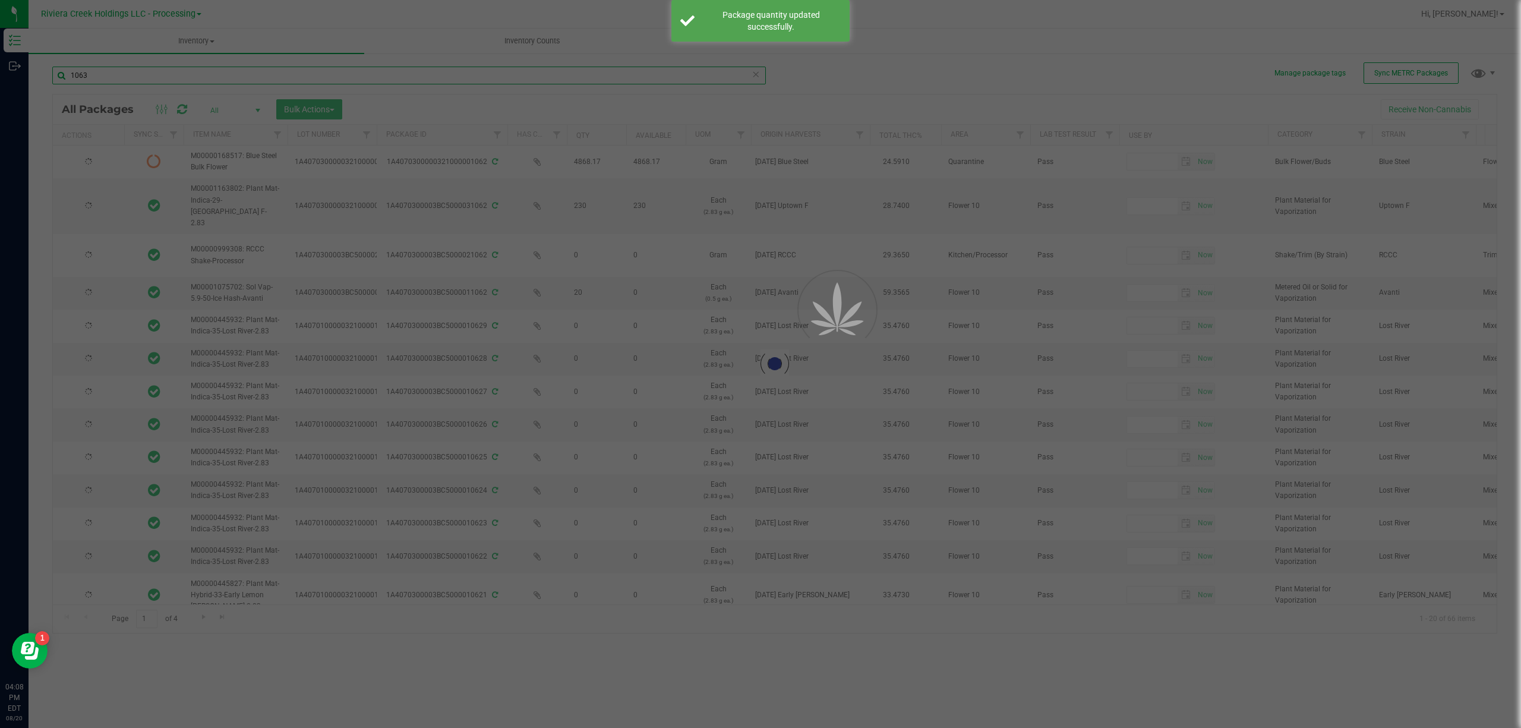
type input "2025-10-29"
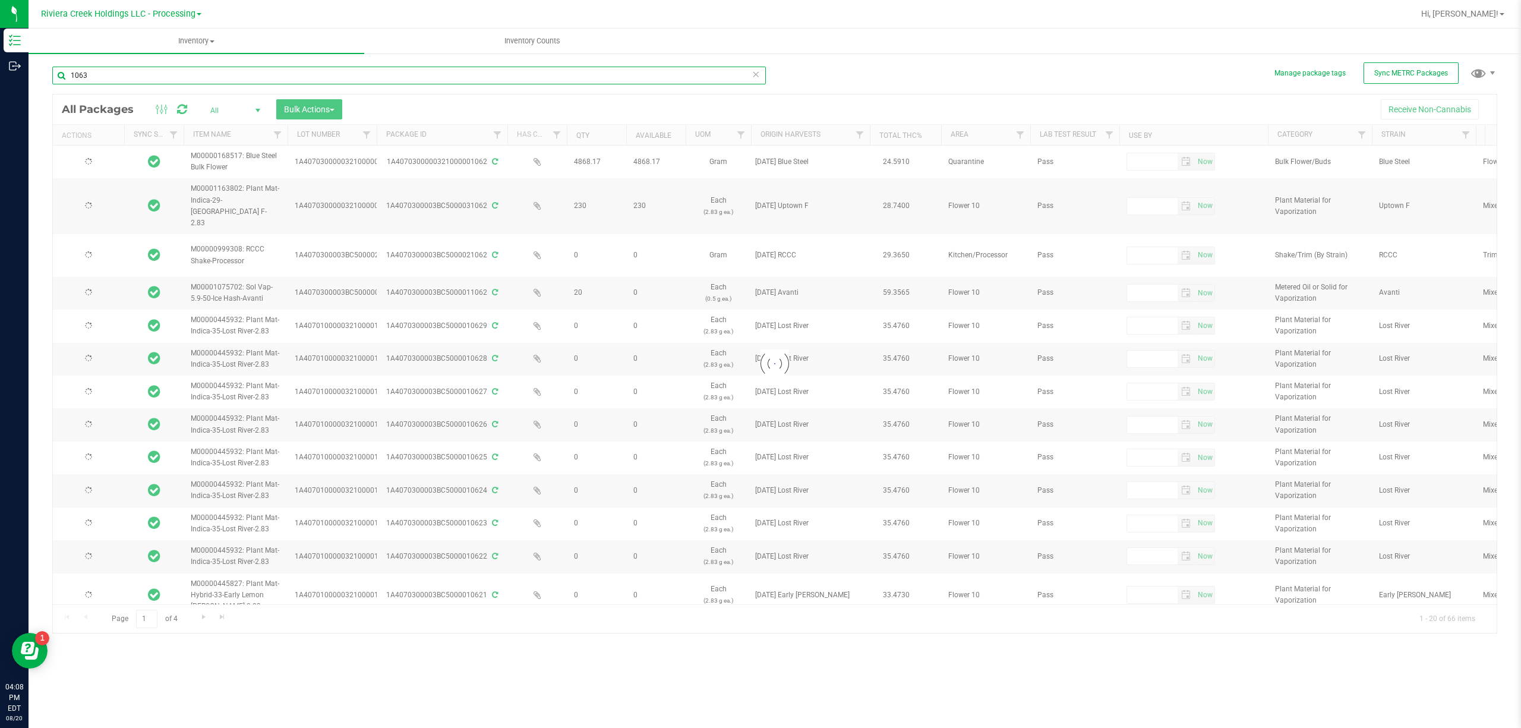
type input "2025-10-29"
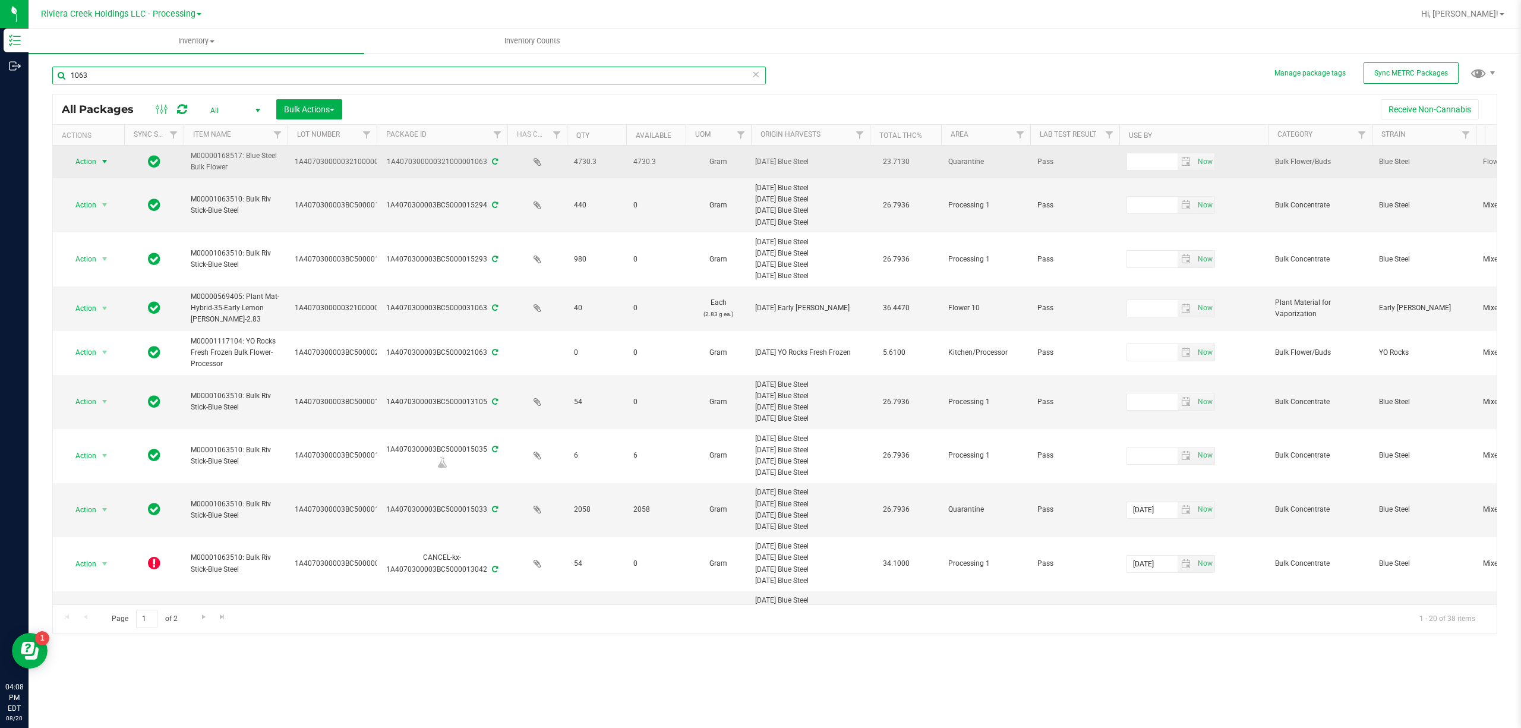
type input "1063"
click at [96, 157] on span "Action" at bounding box center [81, 161] width 32 height 17
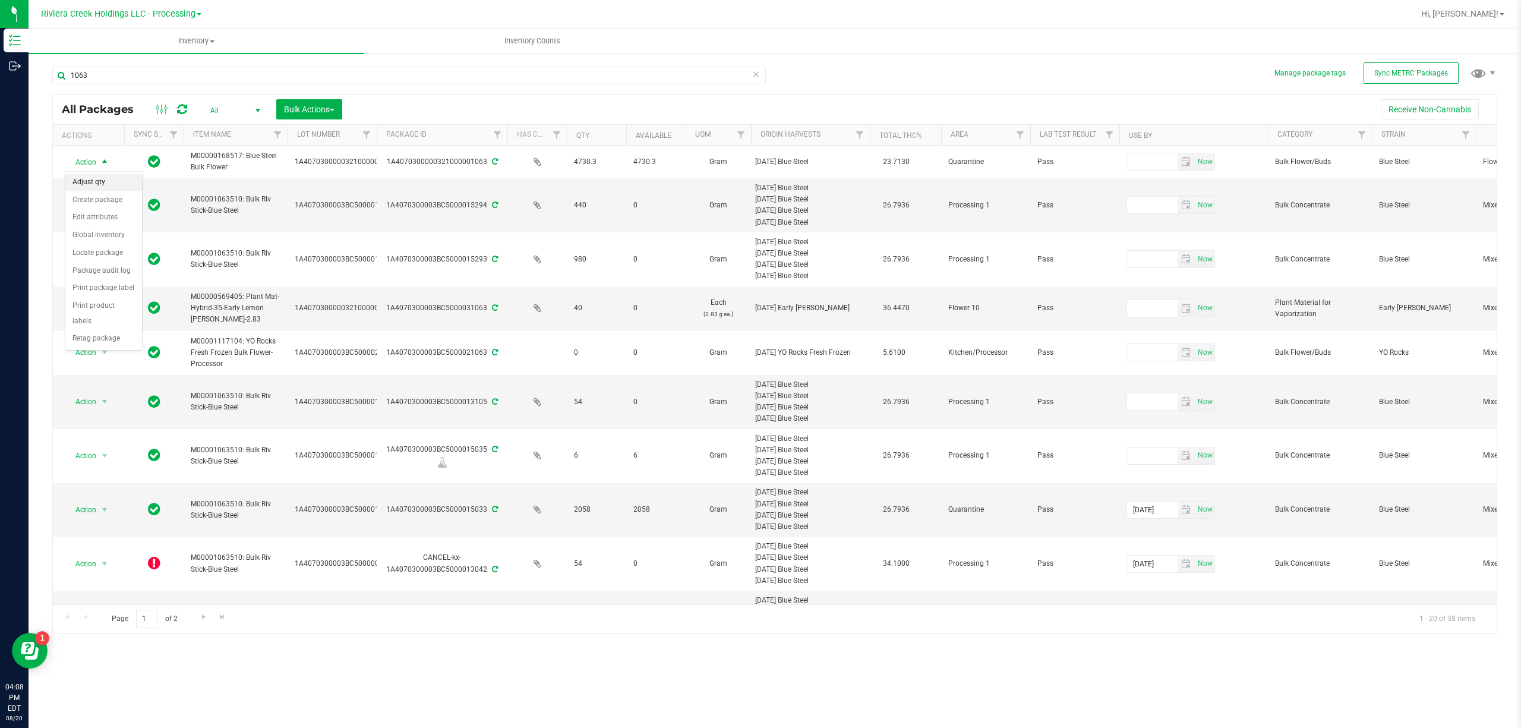
click at [112, 181] on li "Adjust qty" at bounding box center [103, 183] width 77 height 18
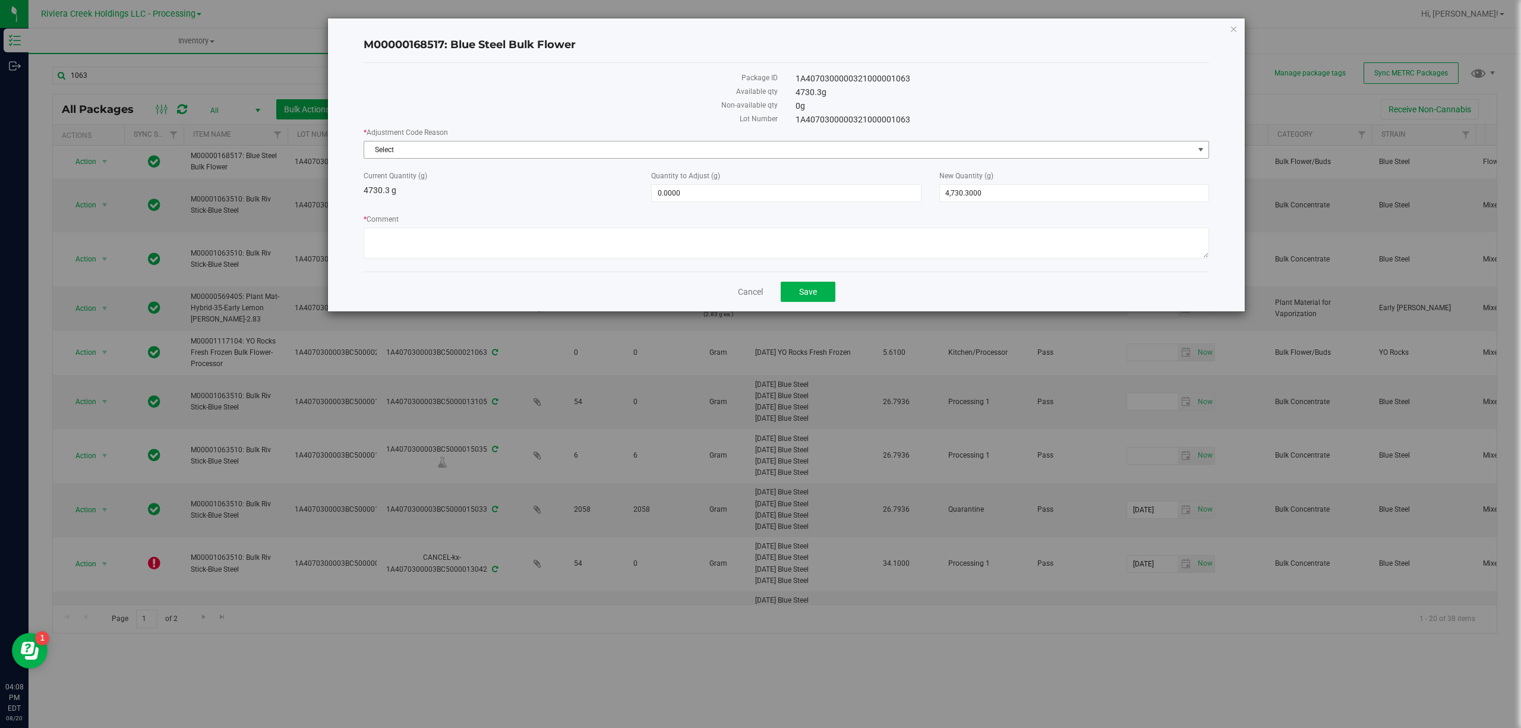
click at [412, 143] on span "Select" at bounding box center [779, 149] width 830 height 17
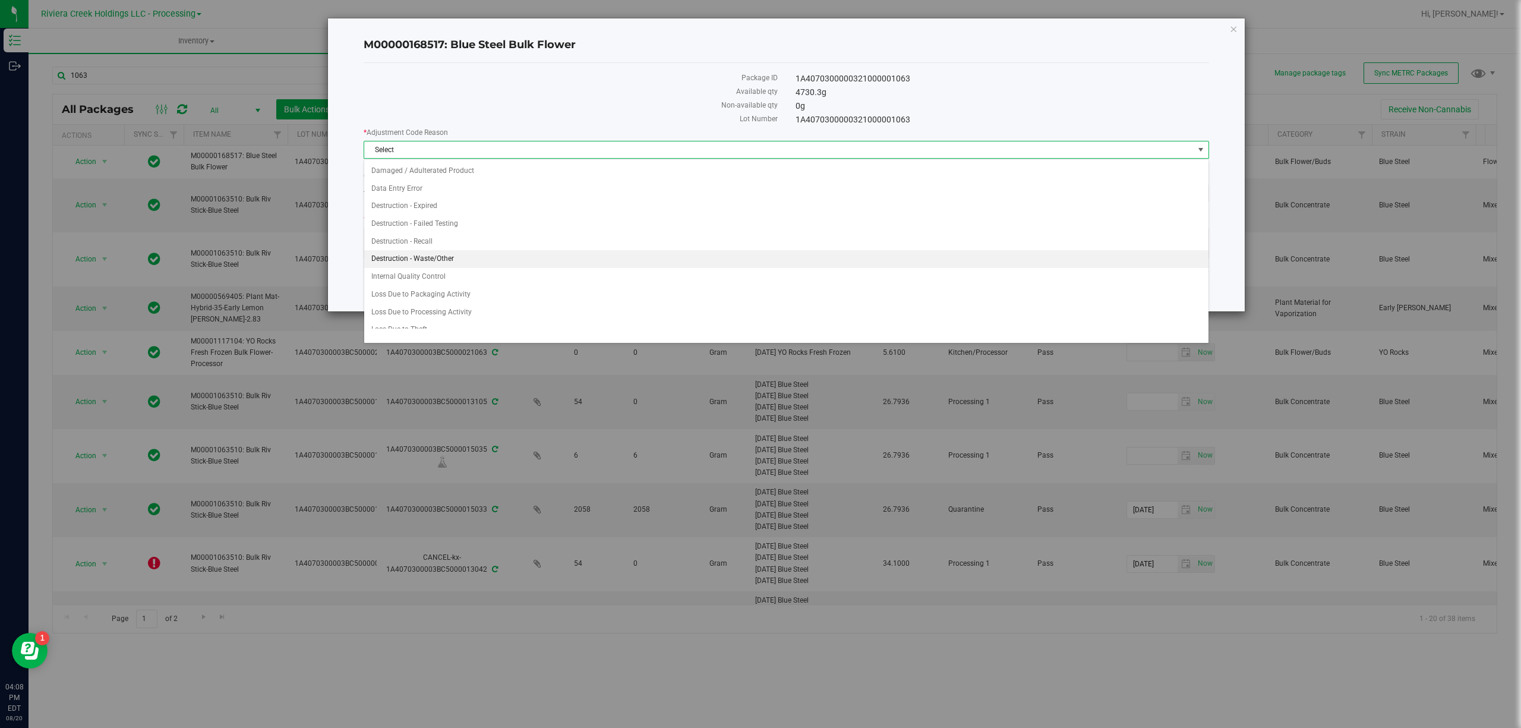
click at [428, 258] on li "Destruction - Waste/Other" at bounding box center [786, 259] width 844 height 18
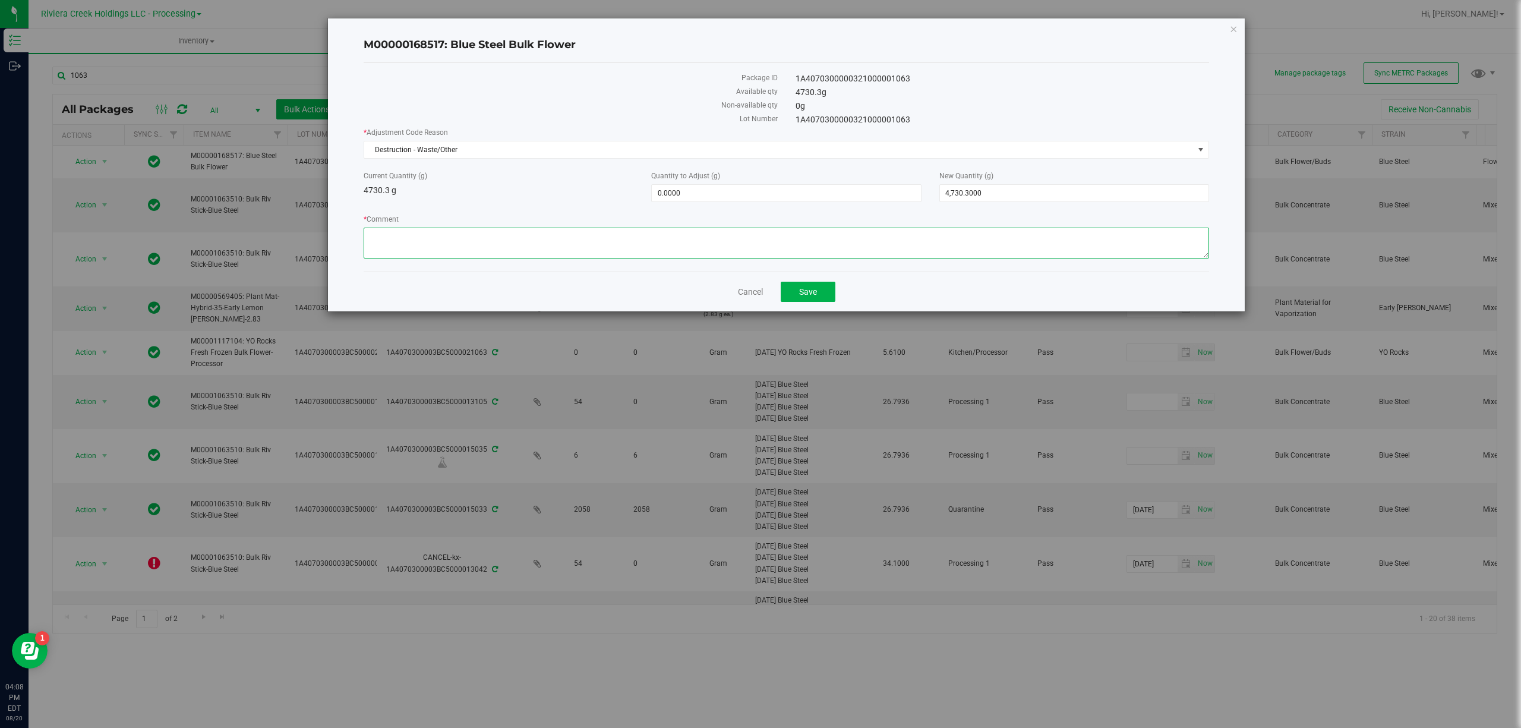
paste textarea "Sorting Floor Waste"
type textarea "Sorting Floor Waste"
click at [661, 194] on span "0.0000 0" at bounding box center [786, 193] width 270 height 18
click at [661, 194] on input "0" at bounding box center [786, 193] width 269 height 17
type input "-3.33"
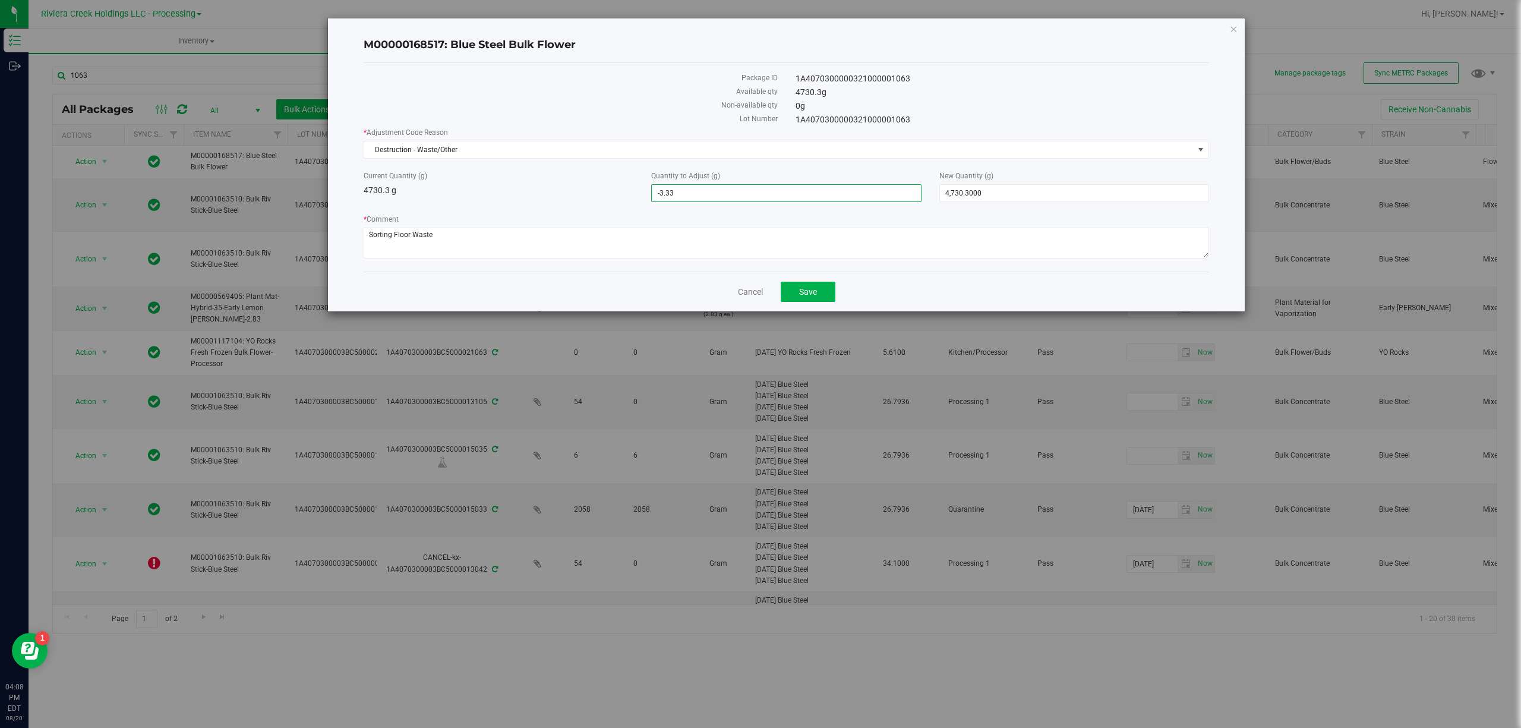
type input "-3.3300"
type input "4,726.9700"
click at [614, 197] on div "Current Quantity (g) 4730.3 g" at bounding box center [499, 184] width 288 height 26
click at [825, 289] on button "Save" at bounding box center [808, 292] width 55 height 20
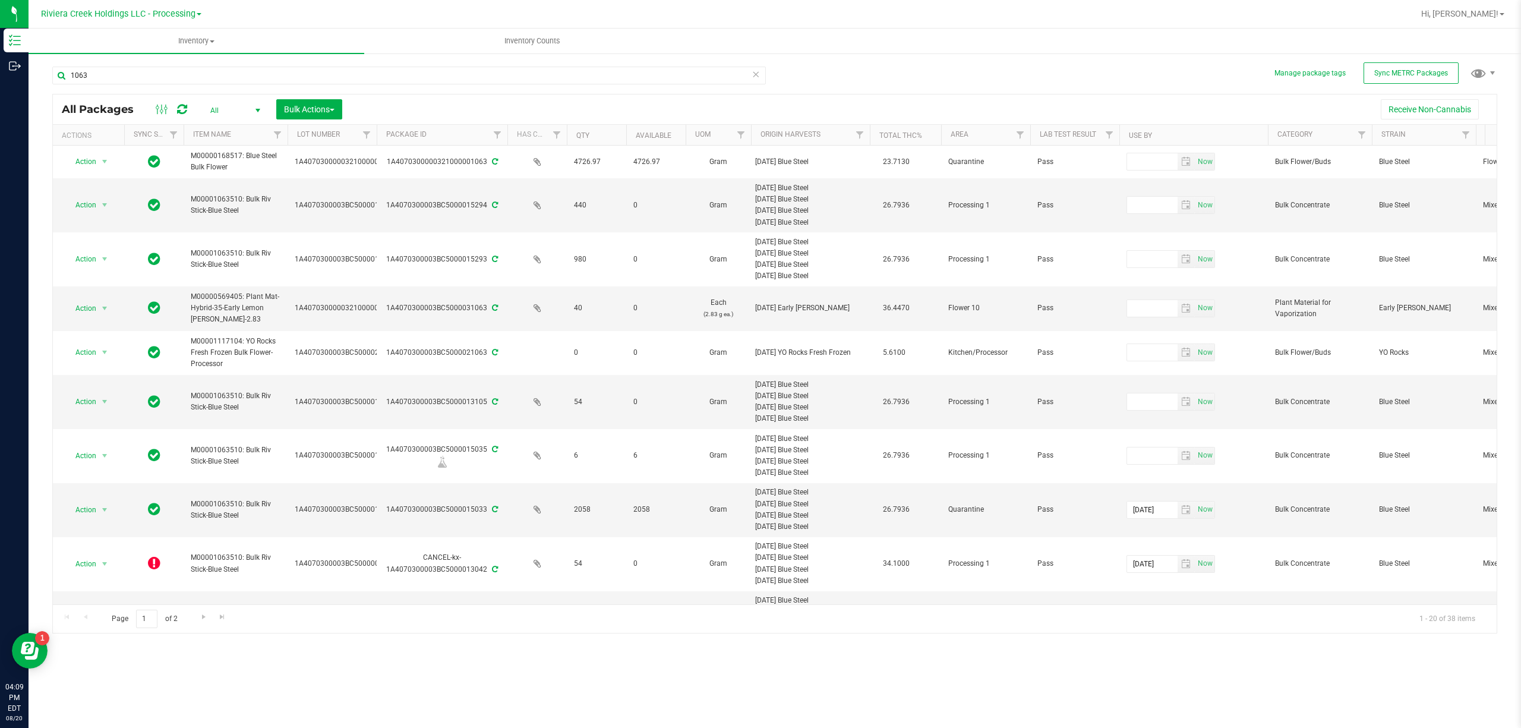
click at [93, 8] on link "Riviera Creek Holdings LLC - Processing" at bounding box center [121, 13] width 160 height 11
click at [98, 31] on ul "Riviera Creek Holdings LLC - Cultivation Riviera Creek Holdings LLC - Processing" at bounding box center [121, 49] width 174 height 53
click at [108, 10] on span "Riviera Creek Holdings LLC - Processing" at bounding box center [118, 14] width 155 height 11
click at [122, 39] on link "Riviera Creek Holdings LLC - Cultivation" at bounding box center [121, 42] width 174 height 16
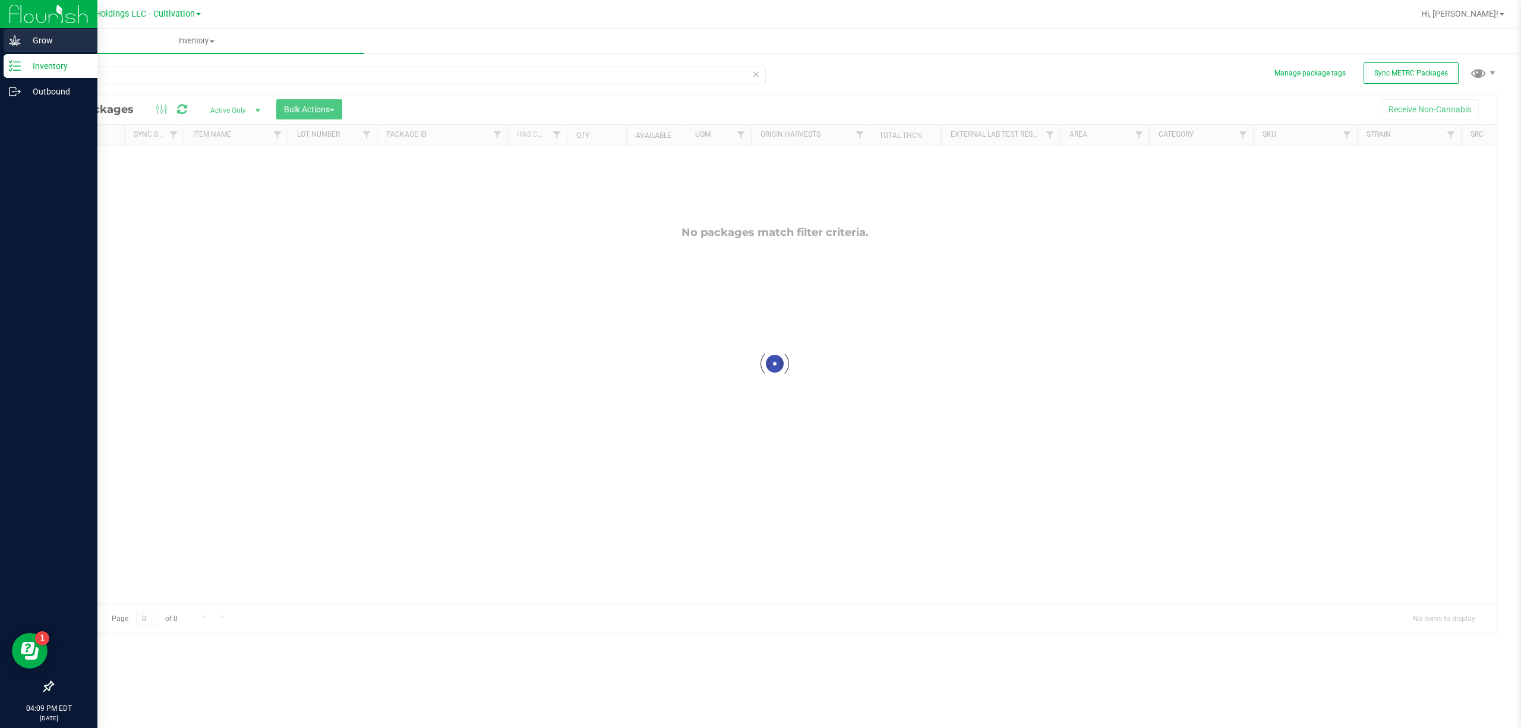
click at [14, 38] on icon at bounding box center [15, 40] width 12 height 12
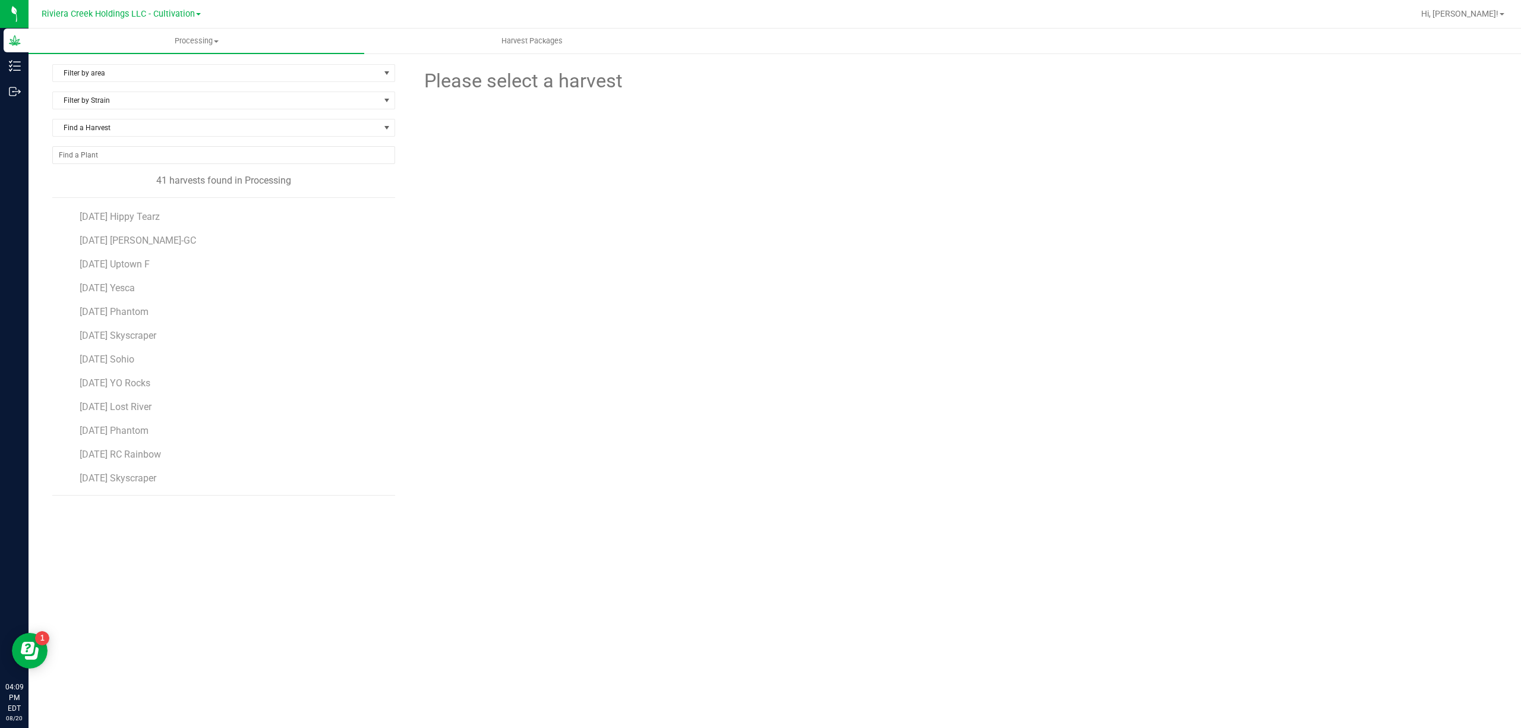
scroll to position [370, 0]
click at [179, 321] on span "[DATE] [PERSON_NAME]-GC" at bounding box center [139, 319] width 118 height 11
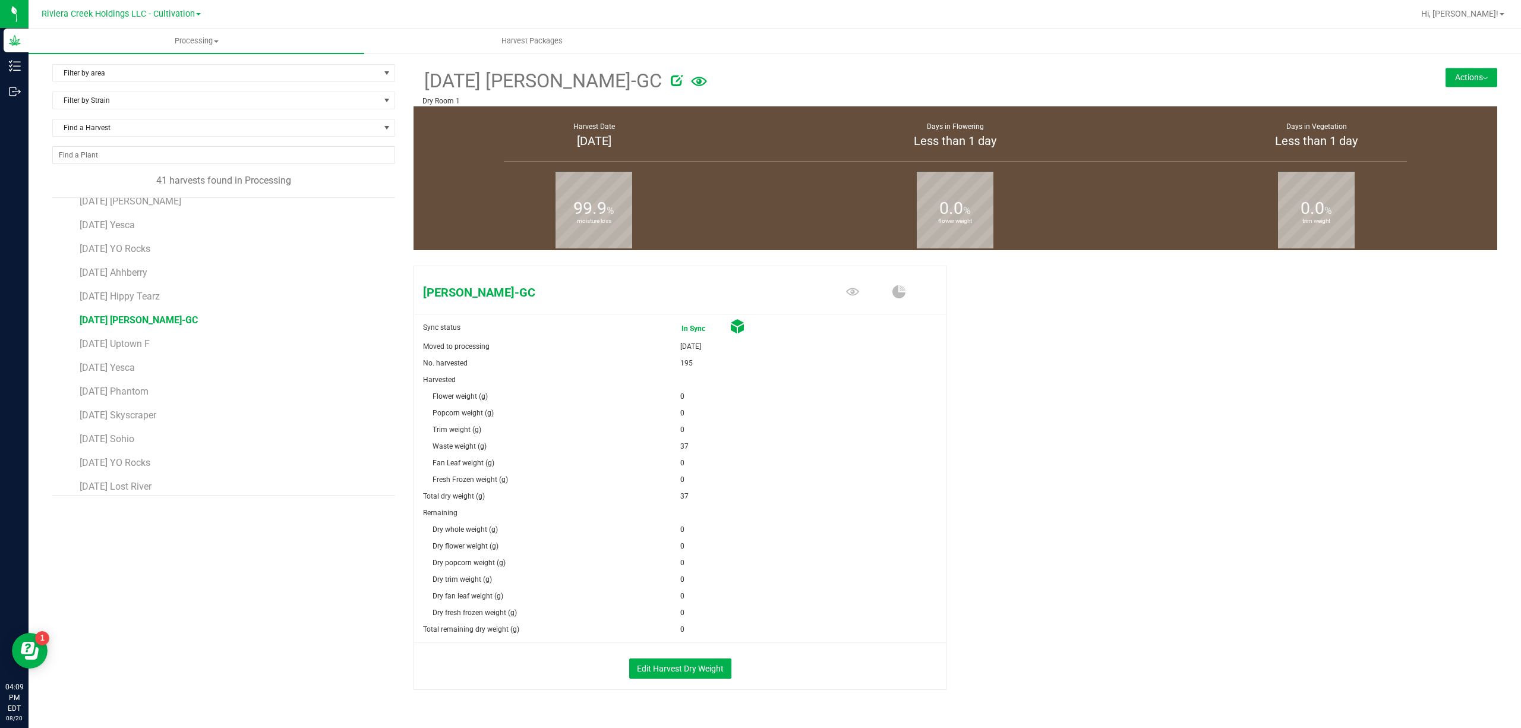
click at [1455, 75] on button "Actions" at bounding box center [1472, 77] width 52 height 19
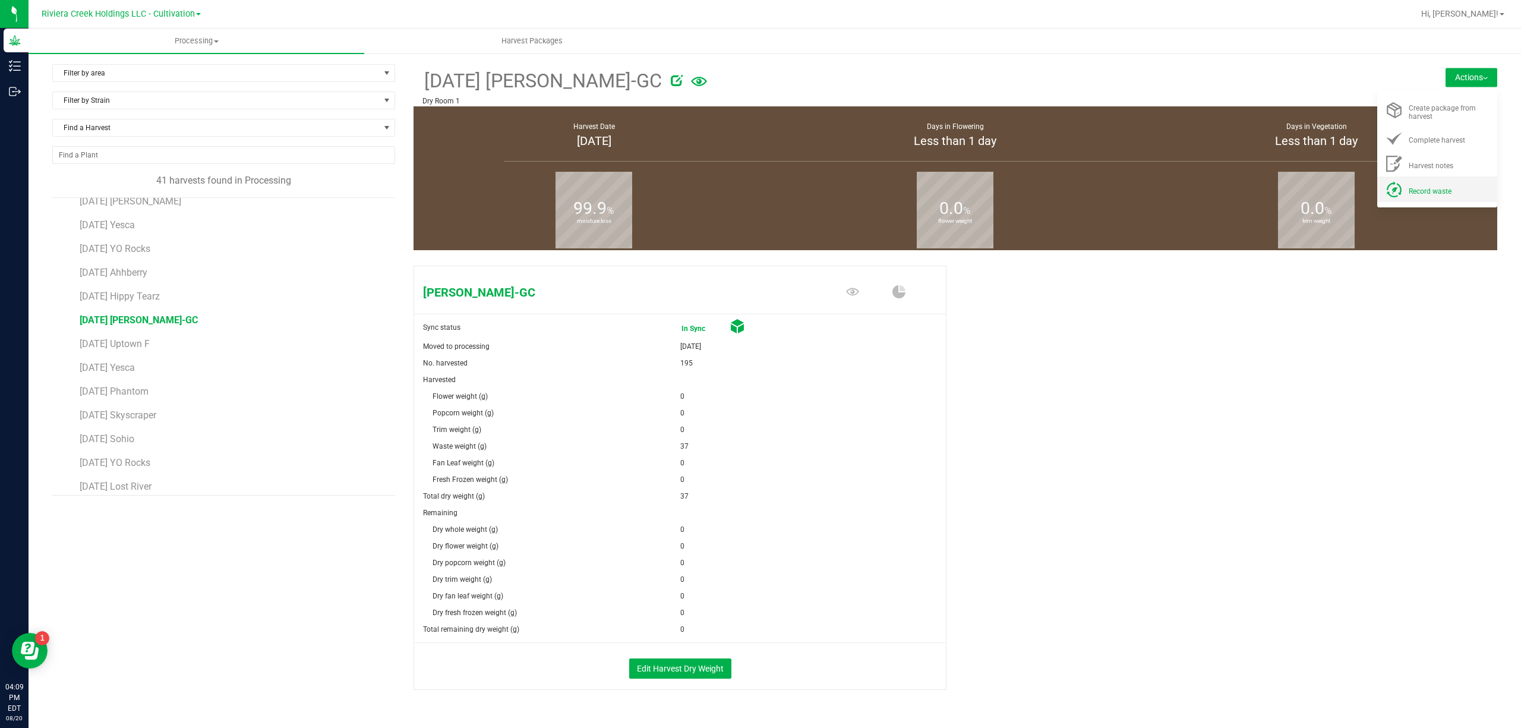
click at [1445, 184] on div "Record waste" at bounding box center [1449, 189] width 81 height 12
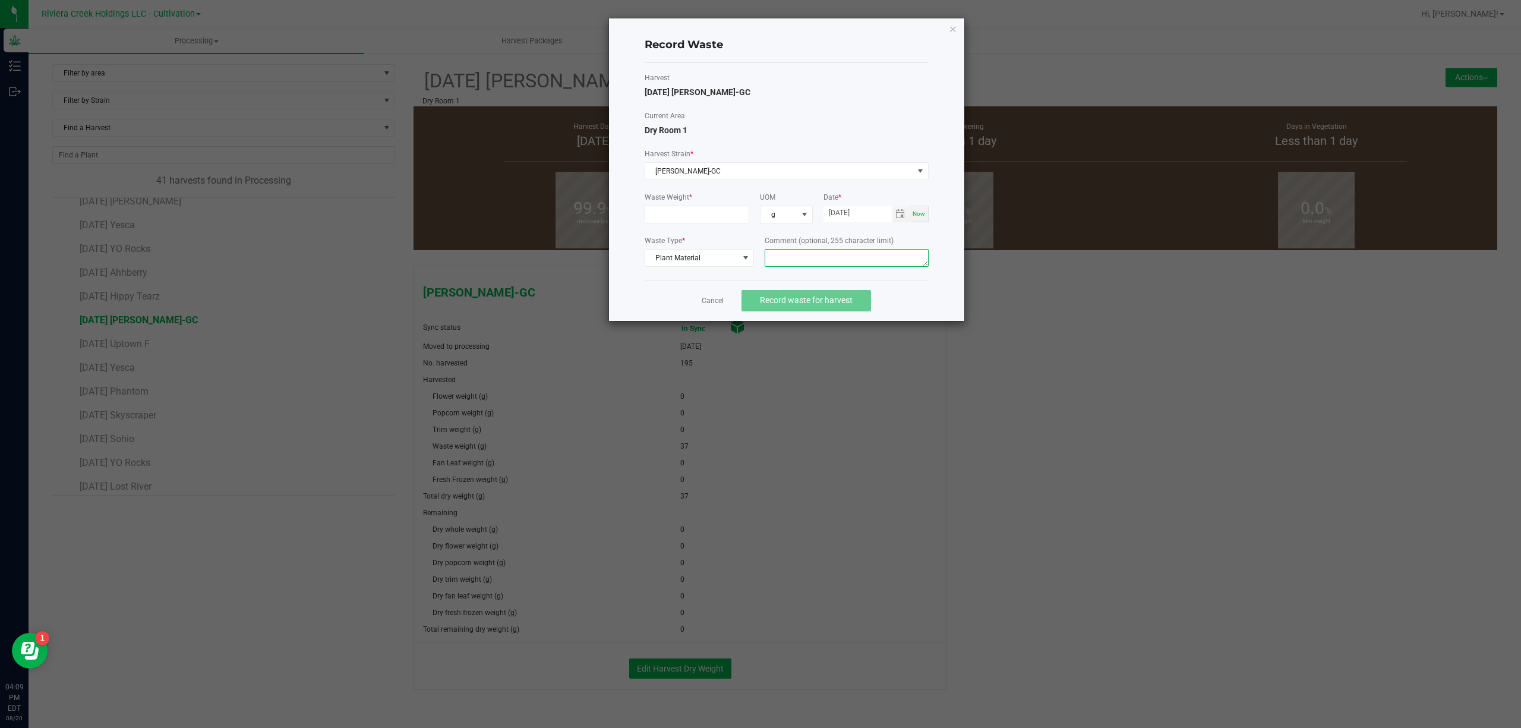
click at [787, 253] on textarea at bounding box center [847, 258] width 164 height 18
type textarea "Buck Floor Waste"
click at [704, 216] on input at bounding box center [697, 214] width 104 height 17
type input "10.0000 g"
click at [850, 100] on div "Harvest 2025-07-07 Stambaugh-GC Current Area Dry Room 1 Harvest Strain * Stamba…" at bounding box center [787, 172] width 284 height 198
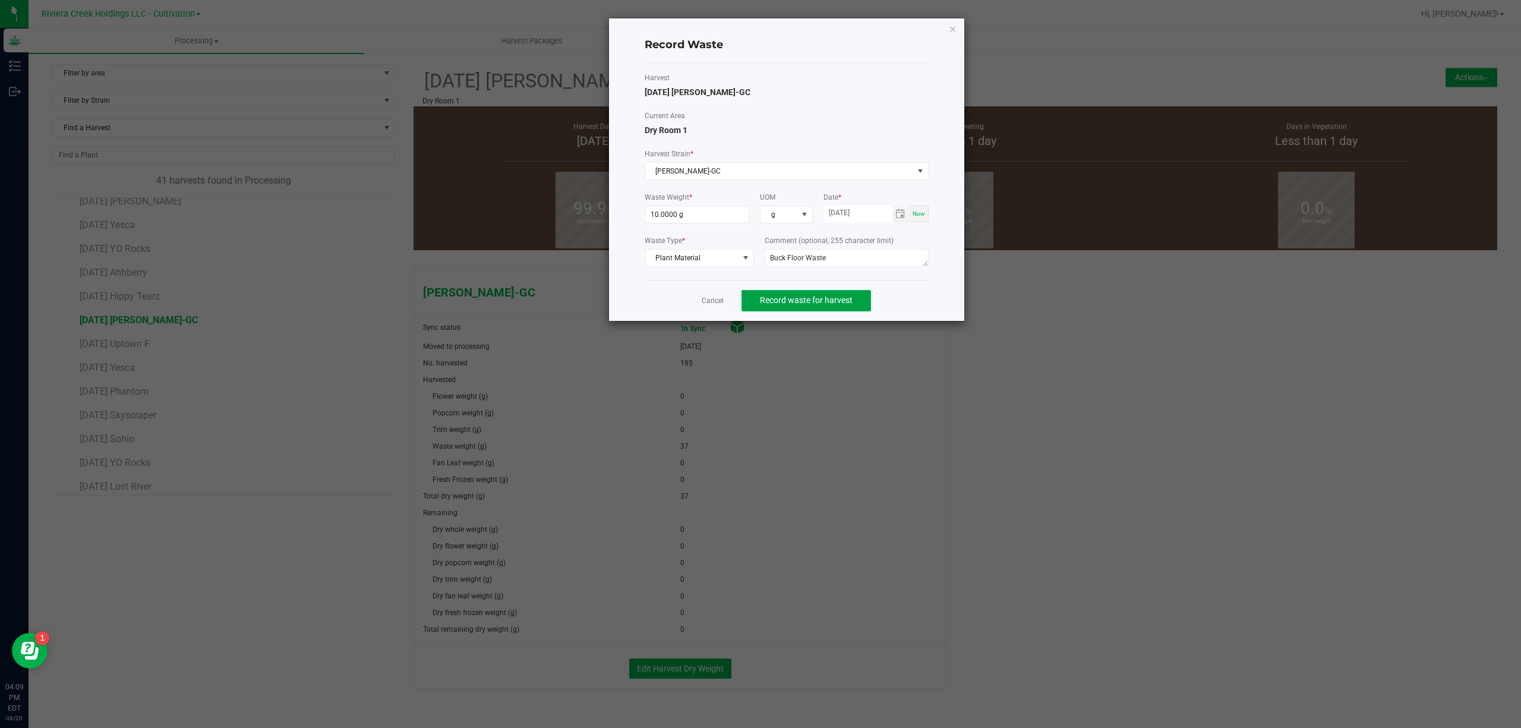
click at [849, 305] on span "Record waste for harvest" at bounding box center [806, 300] width 93 height 10
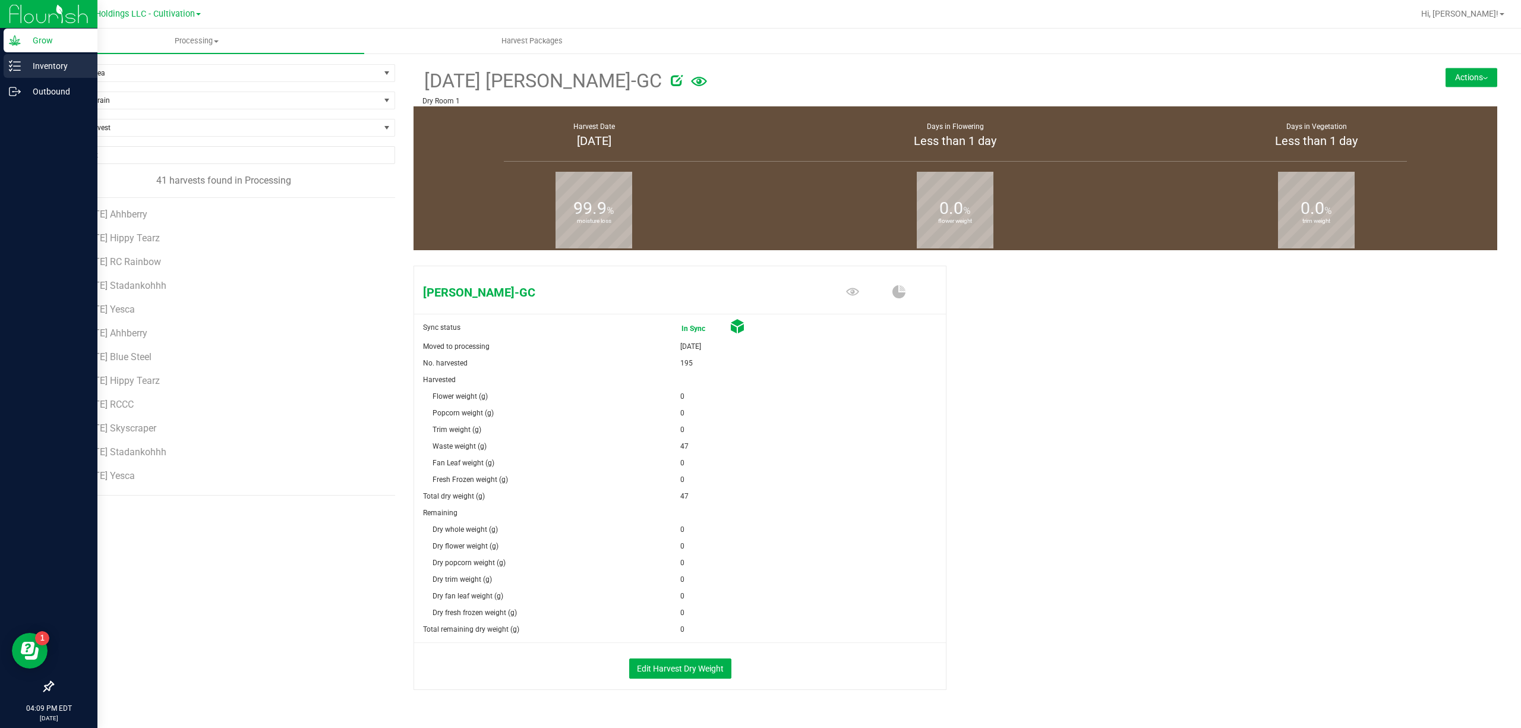
click at [0, 62] on link "Inventory" at bounding box center [48, 67] width 97 height 26
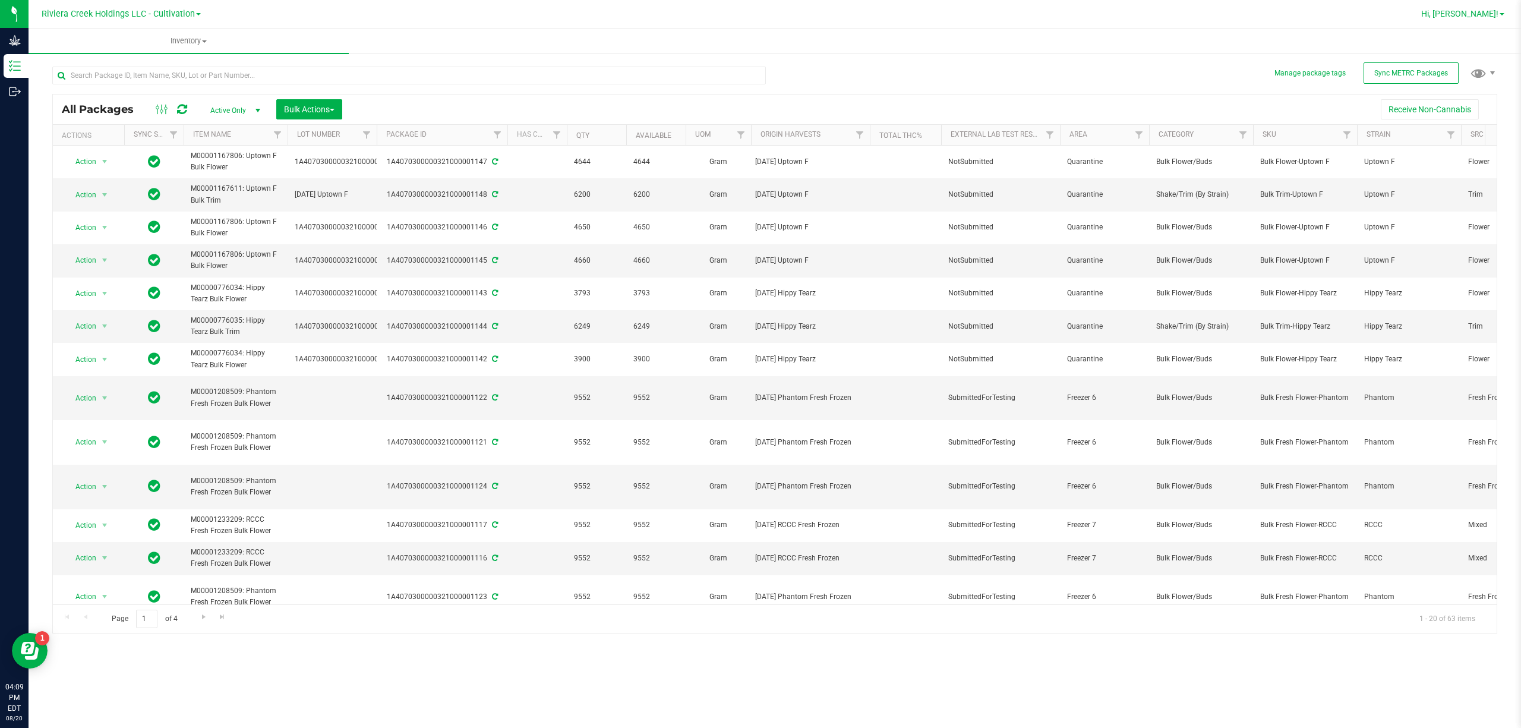
click at [1490, 18] on span "Hi, [PERSON_NAME]!" at bounding box center [1460, 14] width 77 height 10
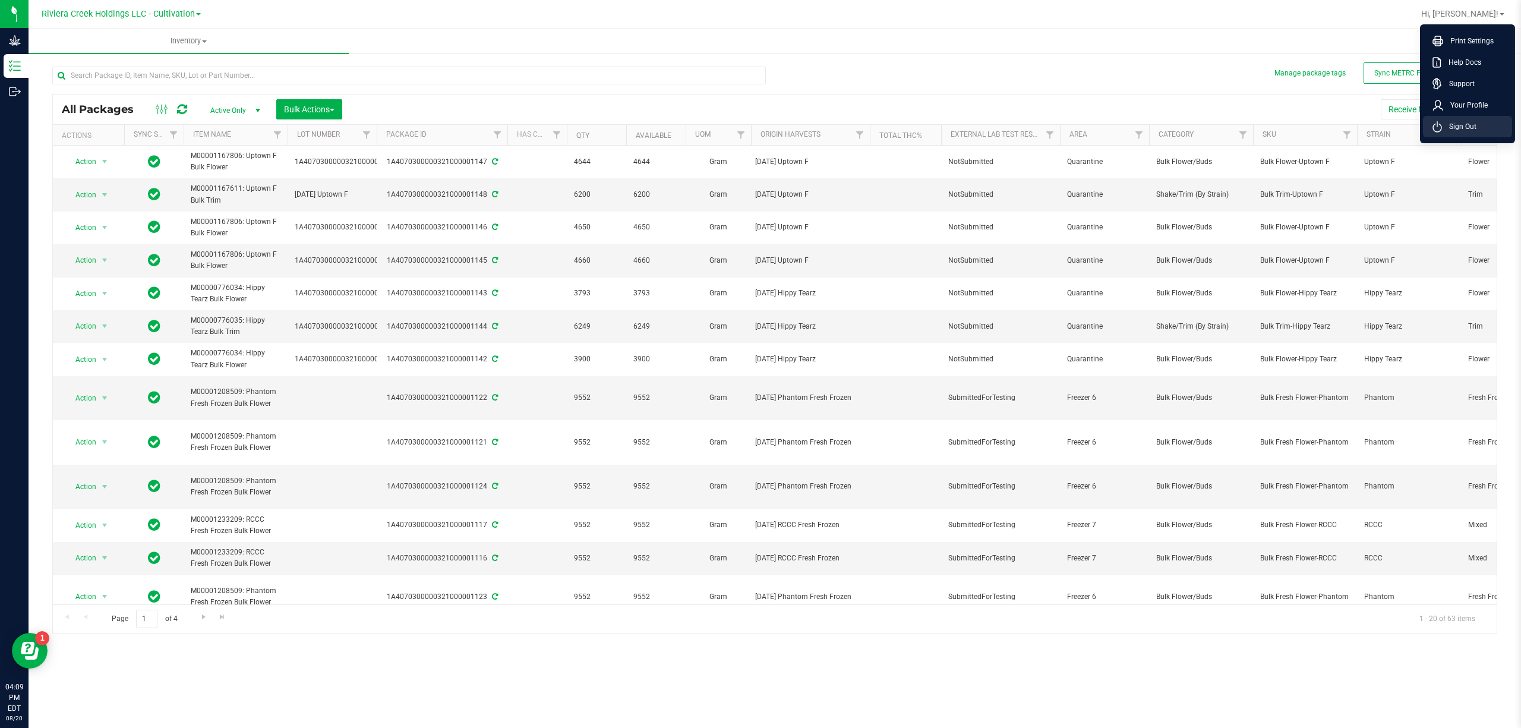
click at [1470, 128] on span "Sign Out" at bounding box center [1459, 127] width 34 height 12
